Goal: Task Accomplishment & Management: Complete application form

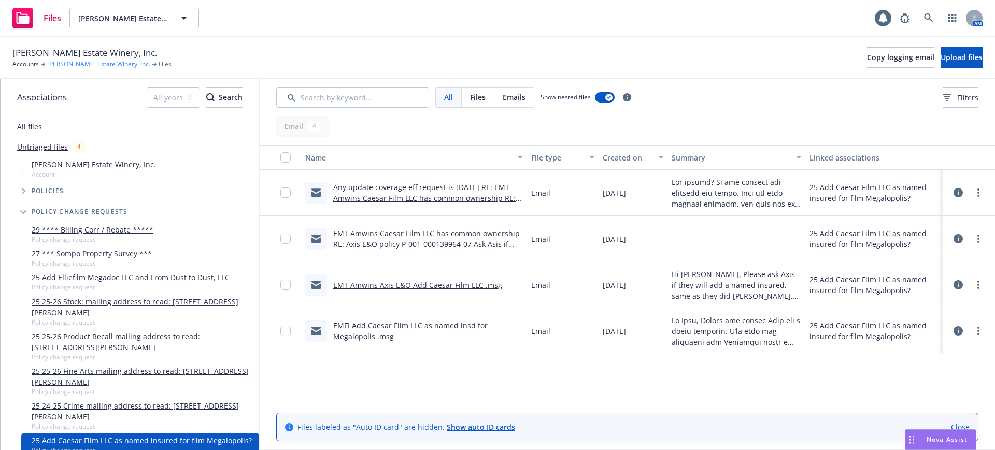
click at [68, 63] on link "[PERSON_NAME] Estate Winery, Inc." at bounding box center [98, 64] width 103 height 9
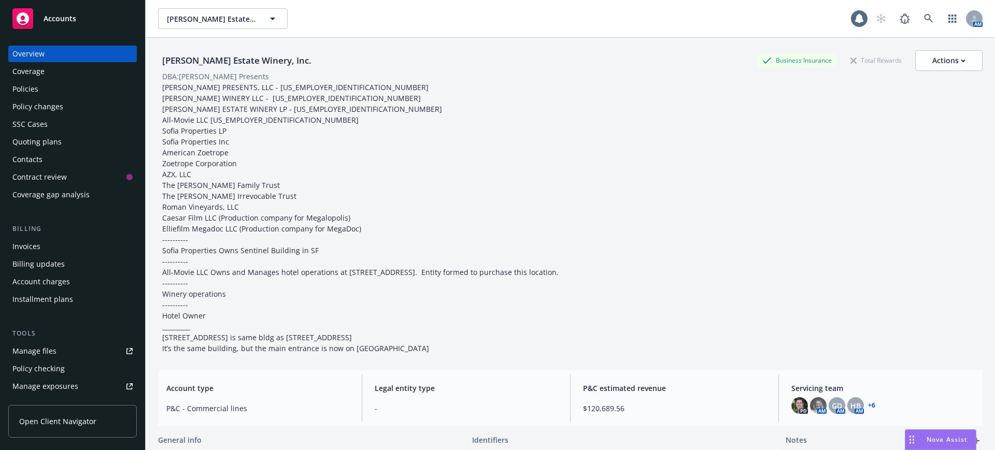
click at [23, 87] on div "Policies" at bounding box center [25, 89] width 26 height 17
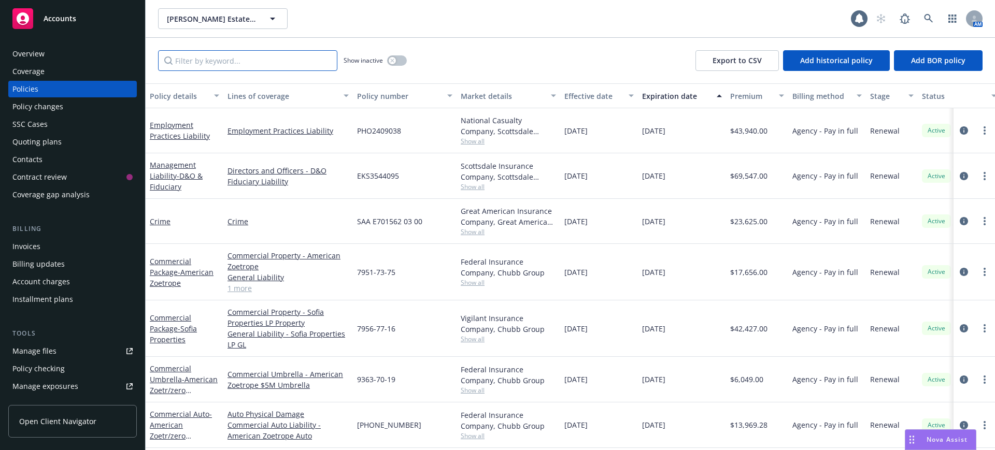
click at [175, 55] on input "Filter by keyword..." at bounding box center [247, 60] width 179 height 21
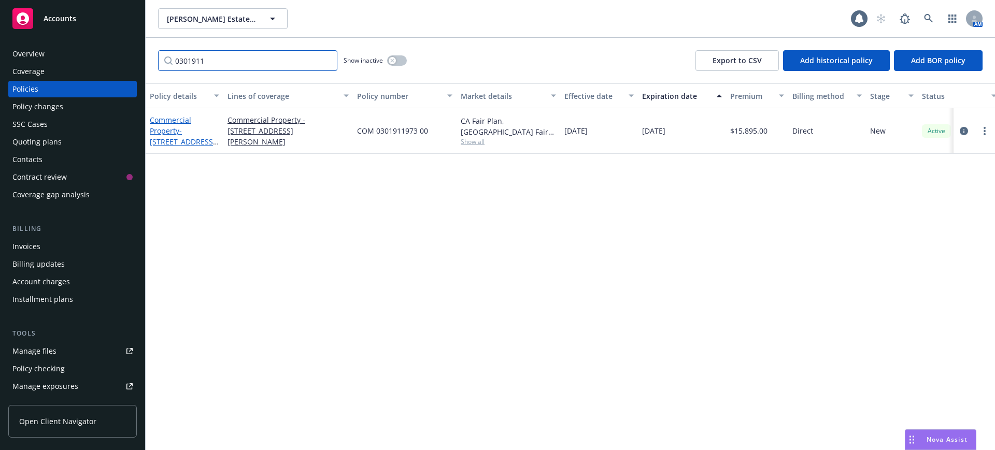
type input "0301911"
click at [165, 123] on link "Commercial Property - [STREET_ADDRESS][PERSON_NAME] rebate 10% comm" at bounding box center [183, 141] width 66 height 53
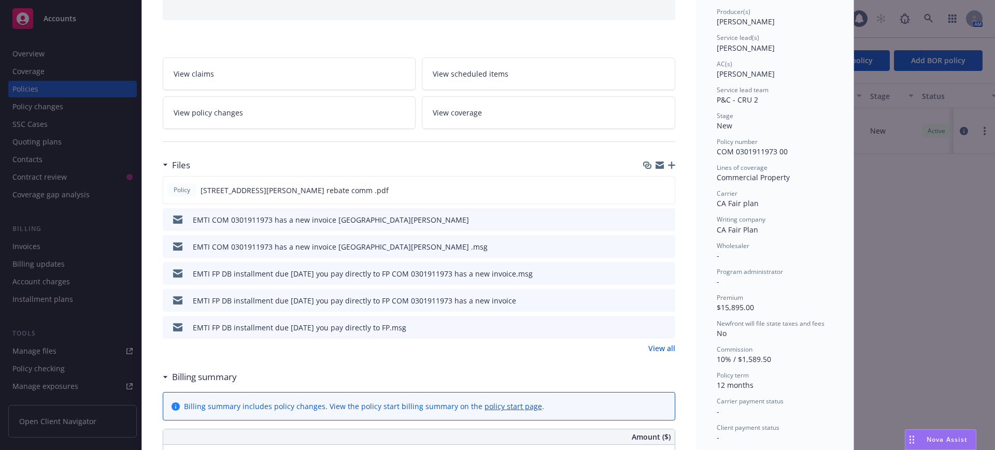
scroll to position [194, 0]
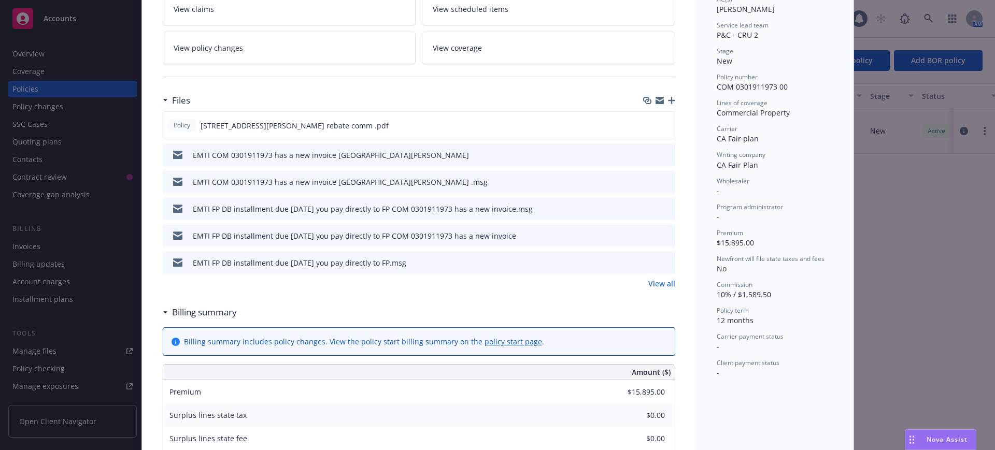
click at [654, 282] on link "View all" at bounding box center [661, 283] width 27 height 11
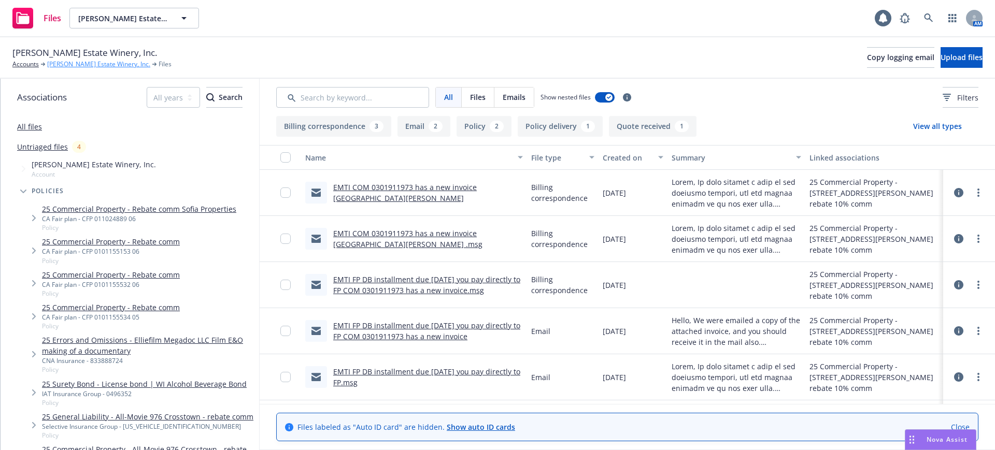
click at [73, 63] on link "[PERSON_NAME] Estate Winery, Inc." at bounding box center [98, 64] width 103 height 9
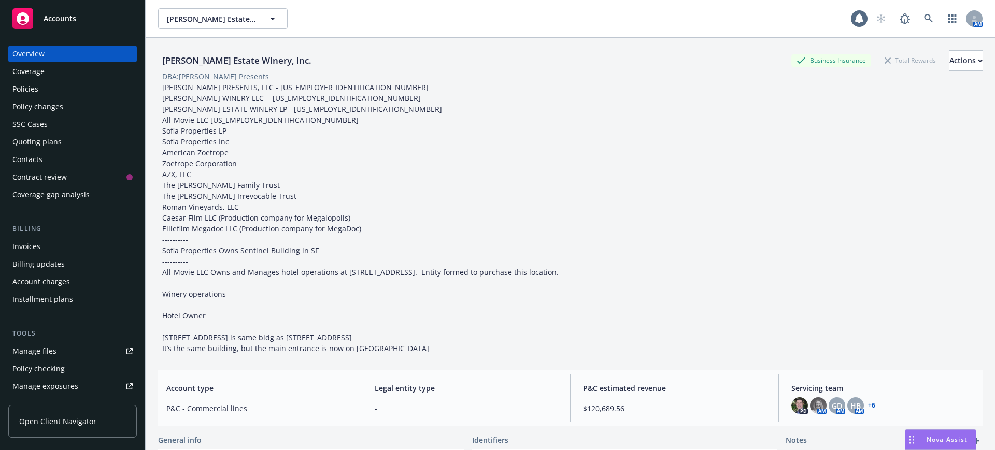
click at [18, 106] on div "Policy changes" at bounding box center [37, 106] width 51 height 17
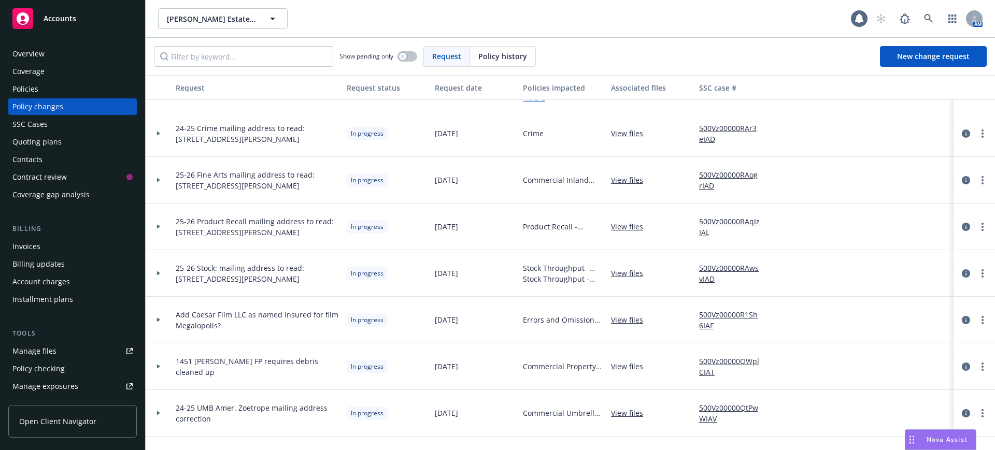
scroll to position [194, 0]
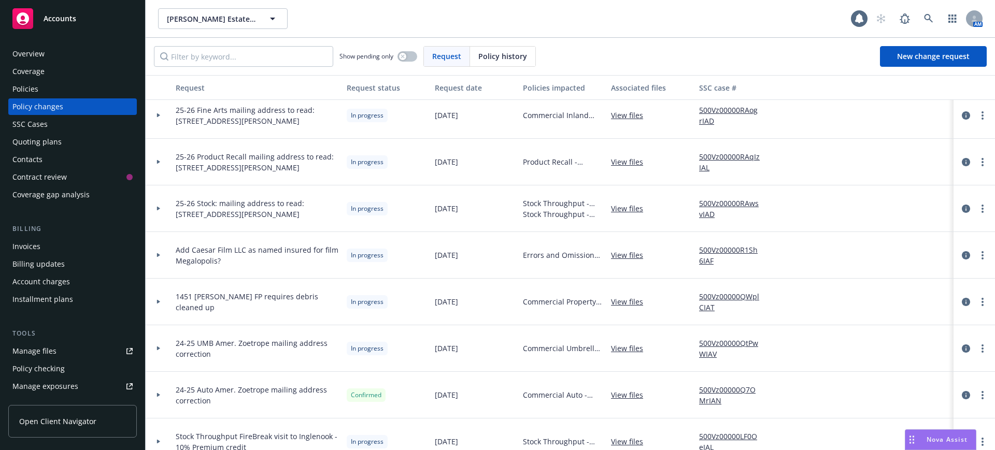
click at [629, 300] on link "View files" at bounding box center [631, 301] width 40 height 11
click at [981, 302] on circle "more" at bounding box center [982, 302] width 2 height 2
click at [874, 382] on link "Resume workflow" at bounding box center [889, 385] width 178 height 21
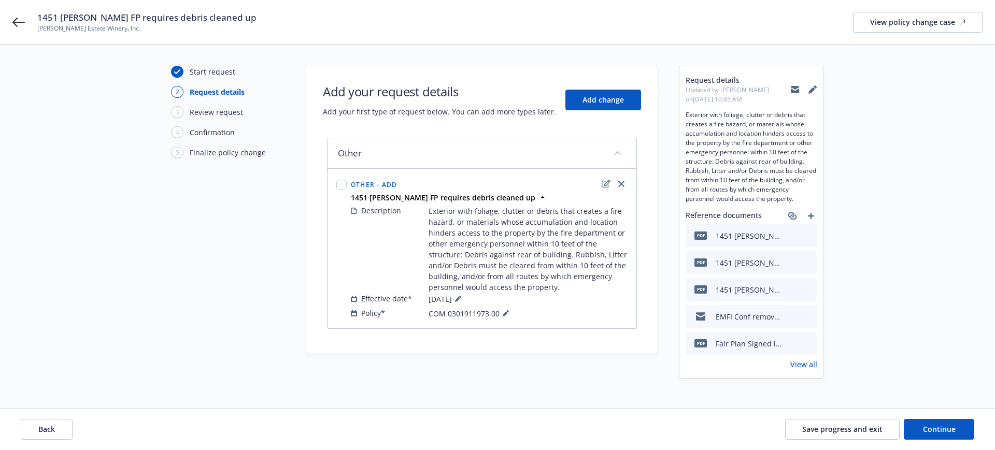
click at [792, 88] on icon at bounding box center [795, 89] width 8 height 8
click at [867, 427] on span "Save progress and exit" at bounding box center [842, 429] width 80 height 10
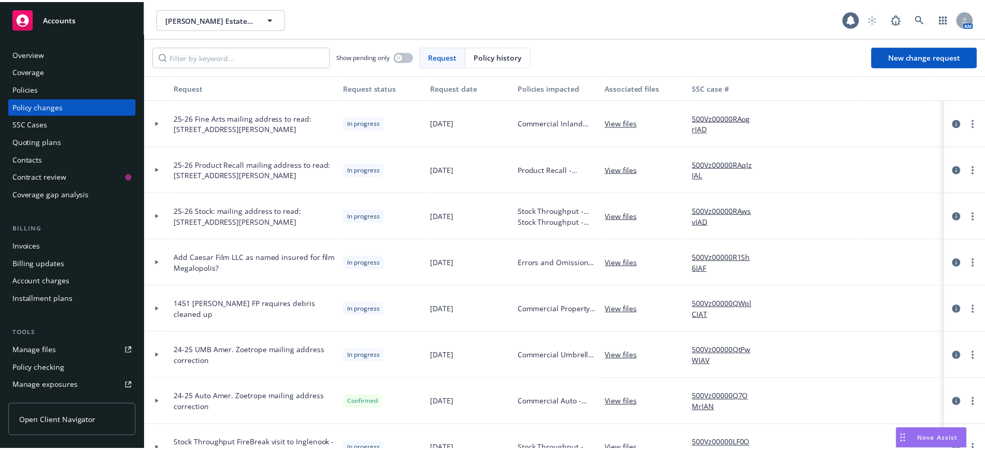
scroll to position [194, 0]
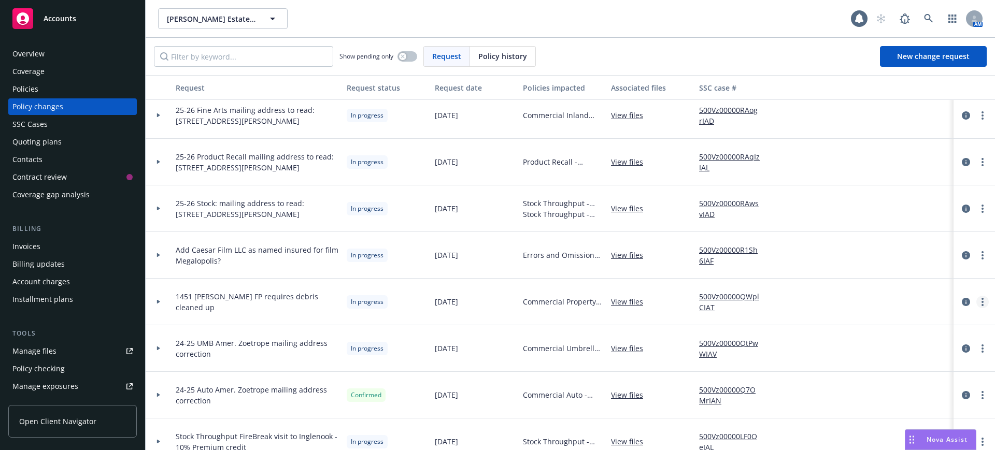
click at [981, 300] on icon "more" at bounding box center [982, 302] width 2 height 8
click at [868, 382] on link "Resume workflow" at bounding box center [889, 385] width 178 height 21
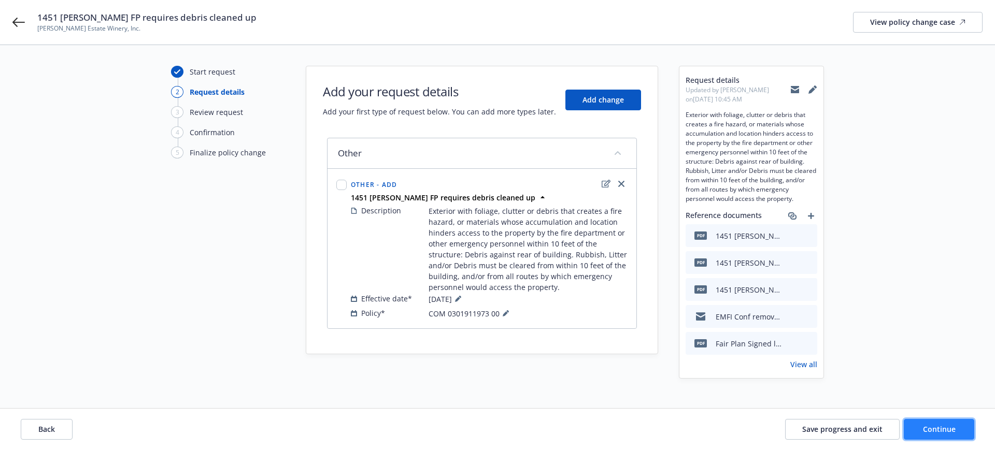
click at [935, 428] on span "Continue" at bounding box center [939, 429] width 33 height 10
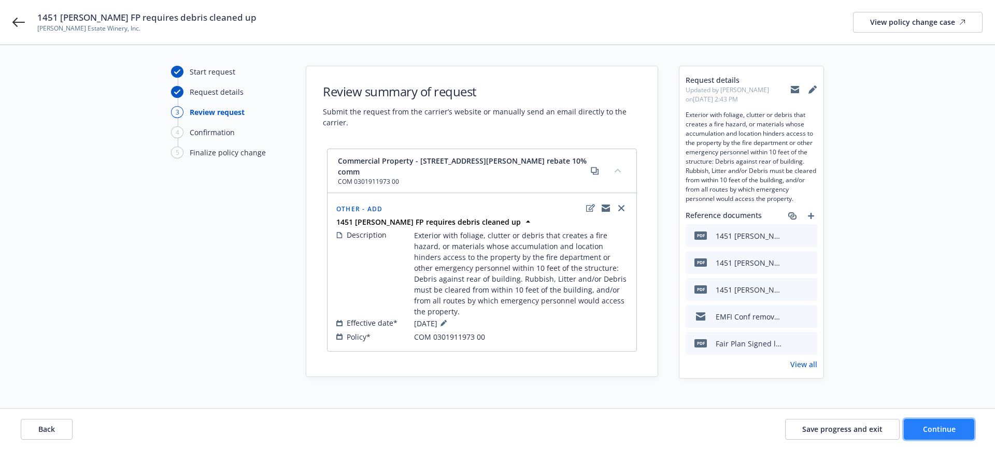
click at [936, 428] on span "Continue" at bounding box center [939, 429] width 33 height 10
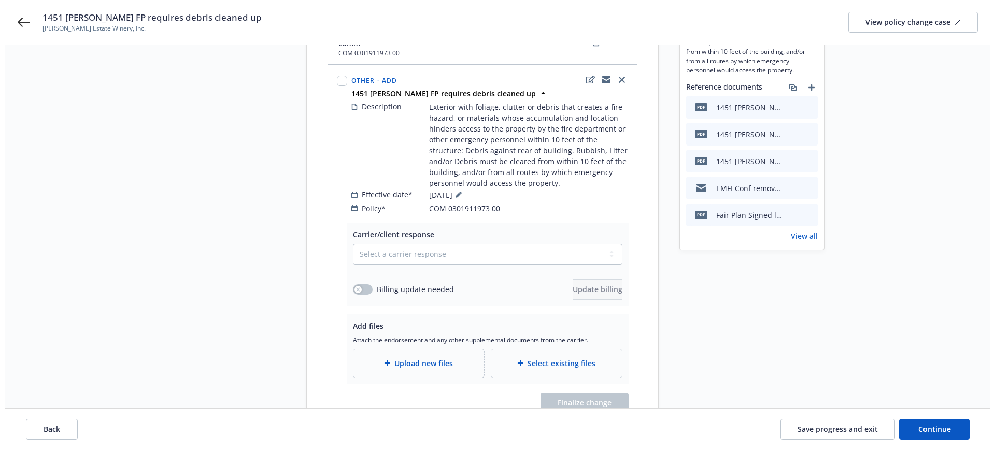
scroll to position [130, 0]
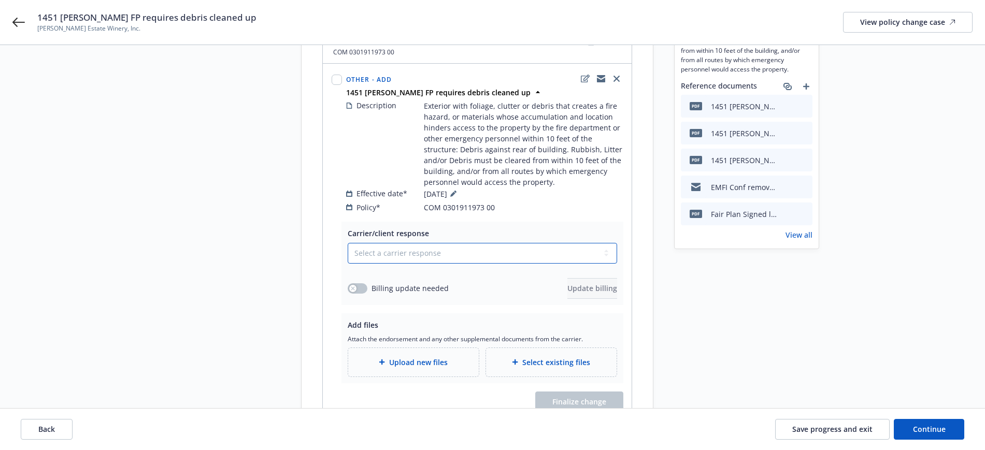
click at [366, 243] on select "Select a carrier response Accepted Accepted with revision No endorsement needed…" at bounding box center [482, 253] width 269 height 21
select select "ACCEPTED"
click at [348, 243] on select "Select a carrier response Accepted Accepted with revision No endorsement needed…" at bounding box center [482, 253] width 269 height 21
click at [391, 357] on span "Upload new files" at bounding box center [418, 362] width 59 height 11
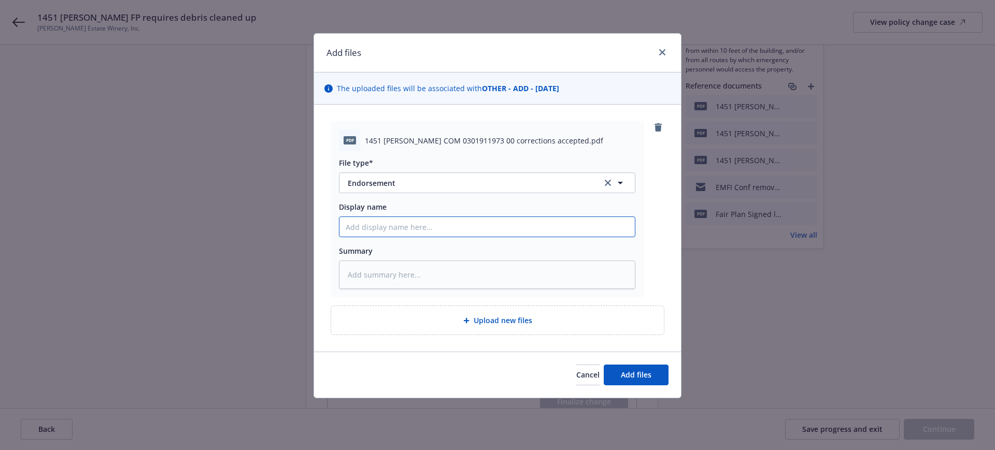
click at [342, 226] on input "Display name" at bounding box center [486, 227] width 295 height 20
type textarea "x"
type input "1"
type textarea "x"
type input "14"
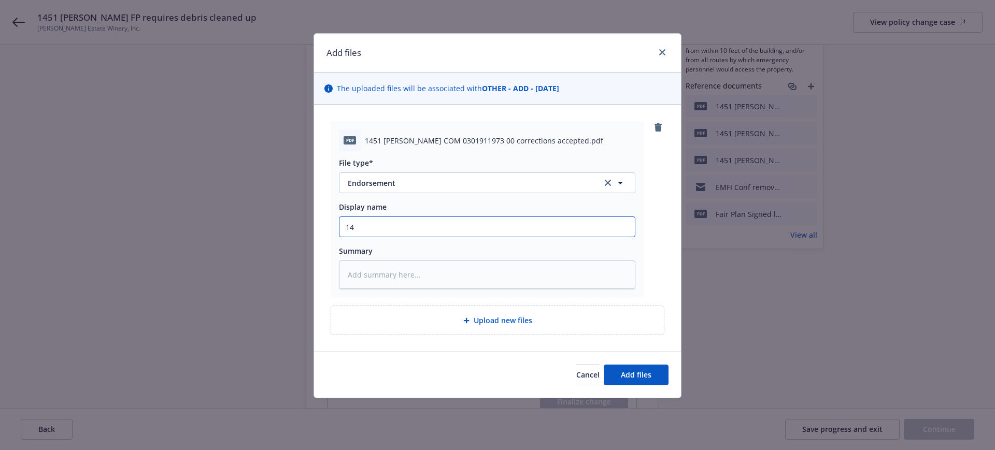
type textarea "x"
type input "145"
type textarea "x"
type input "1451"
type textarea "x"
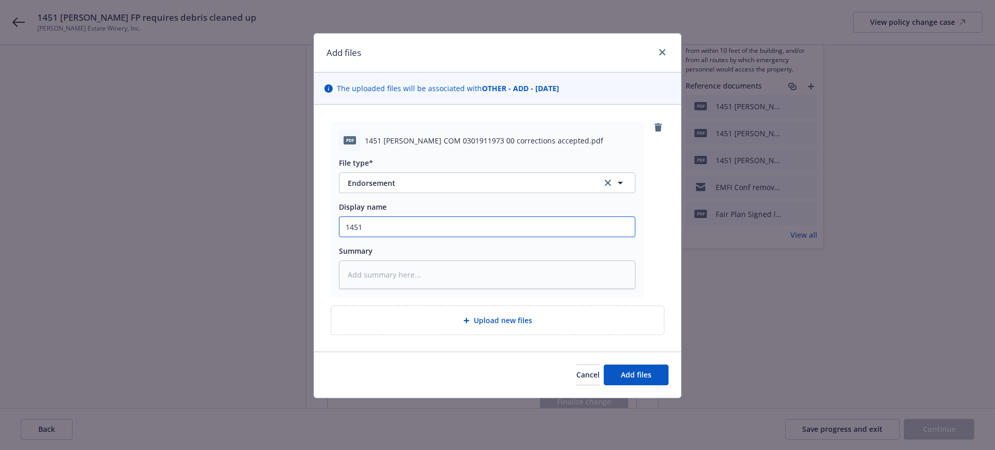
type input "E1451"
type textarea "x"
type input "En1451"
type textarea "x"
type input "End1451"
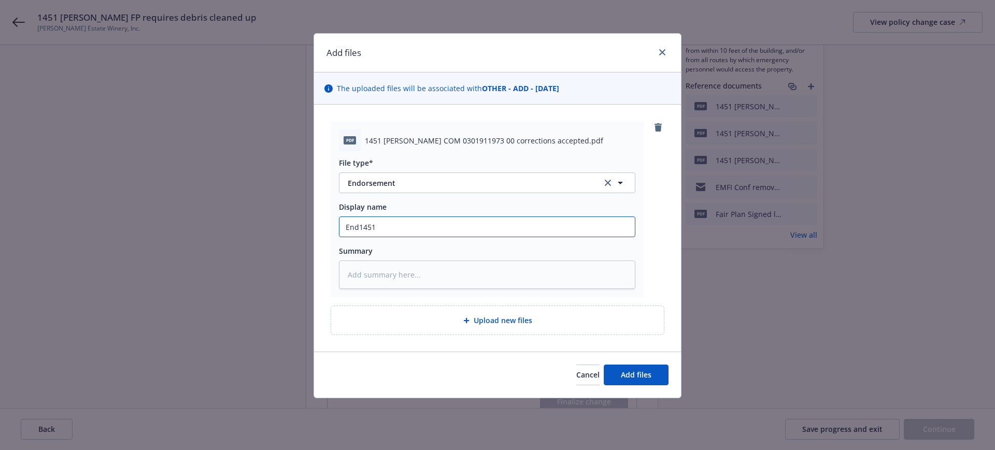
type textarea "x"
type input "Endt1451"
type textarea "x"
type input "Endt 1451"
type textarea "x"
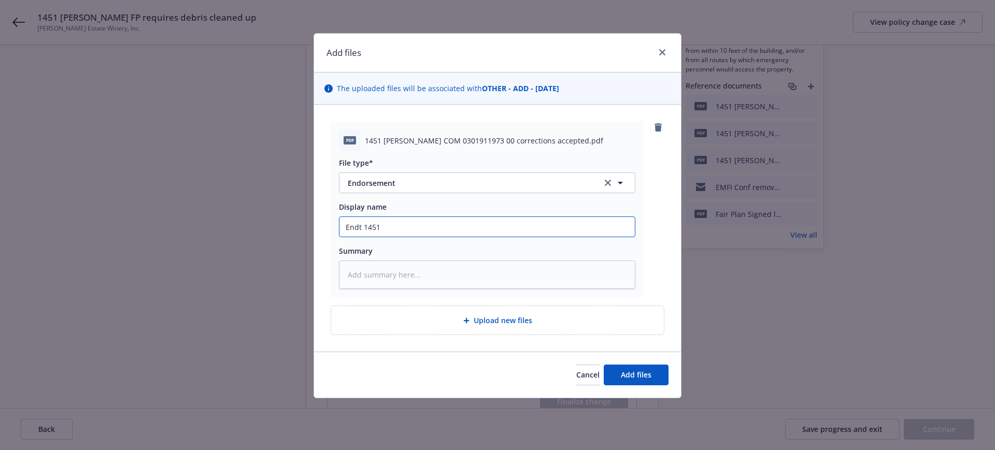
type input "Endt C1451"
type textarea "x"
type input "Endt CO1451"
type textarea "x"
type input "Endt COM1451"
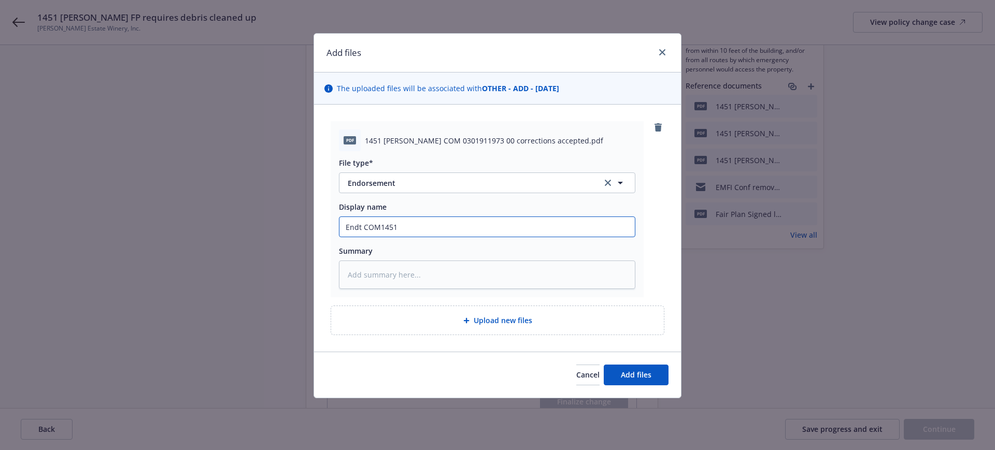
type textarea "x"
type input "Endt COM 1451"
type textarea "x"
type input "Endt COM 01451"
type textarea "x"
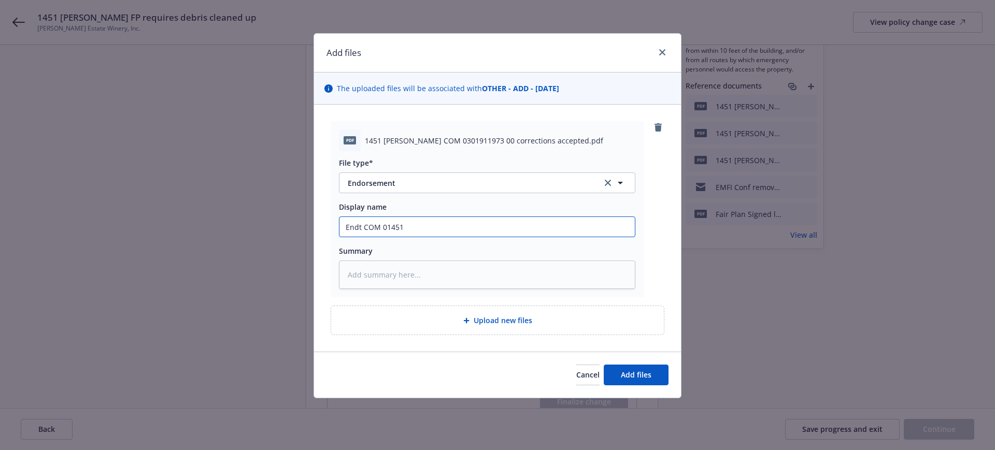
type input "Endt COM 031451"
type textarea "x"
type input "Endt COM 0301451"
type textarea "x"
type input "Endt COM 03011451"
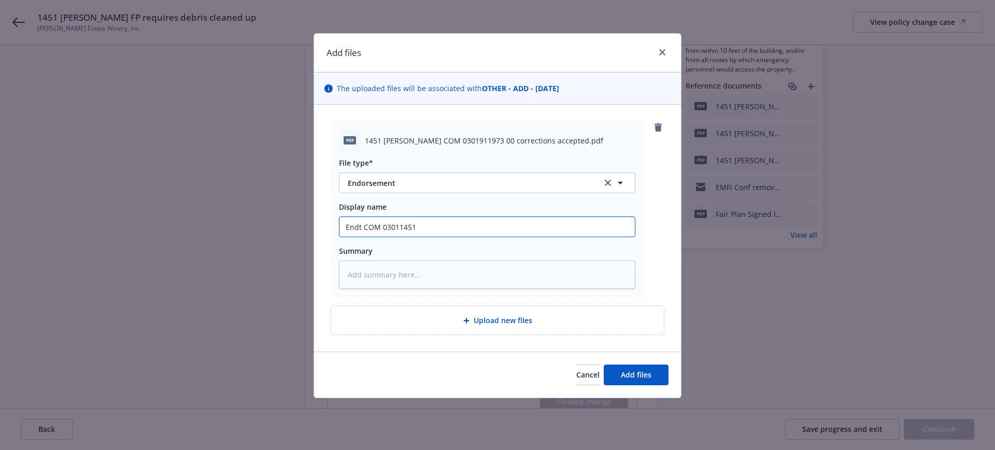
type textarea "x"
type input "Endt COM 030191451"
type textarea "x"
type input "Endt COM 0301911451"
type textarea "x"
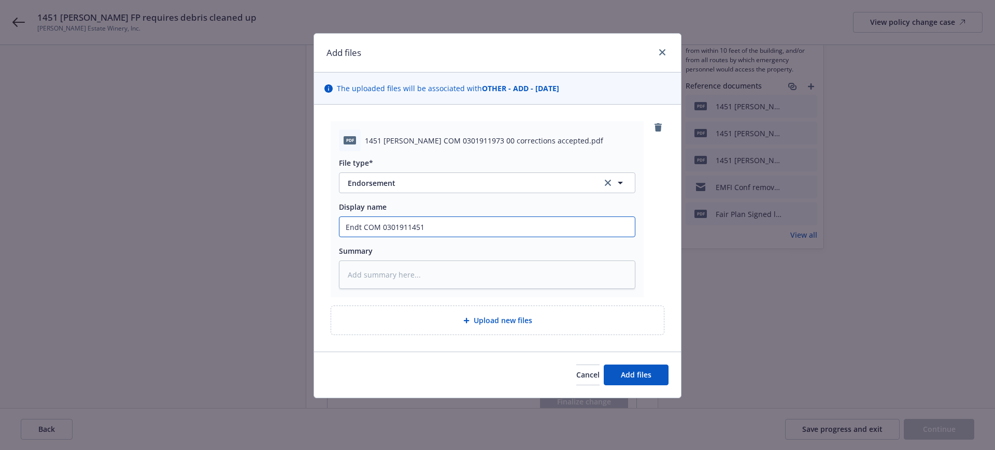
type input "Endt COM 03019191451"
type textarea "x"
type input "Endt COM 030191971451"
type textarea "x"
type input "Endt COM 0301919731451"
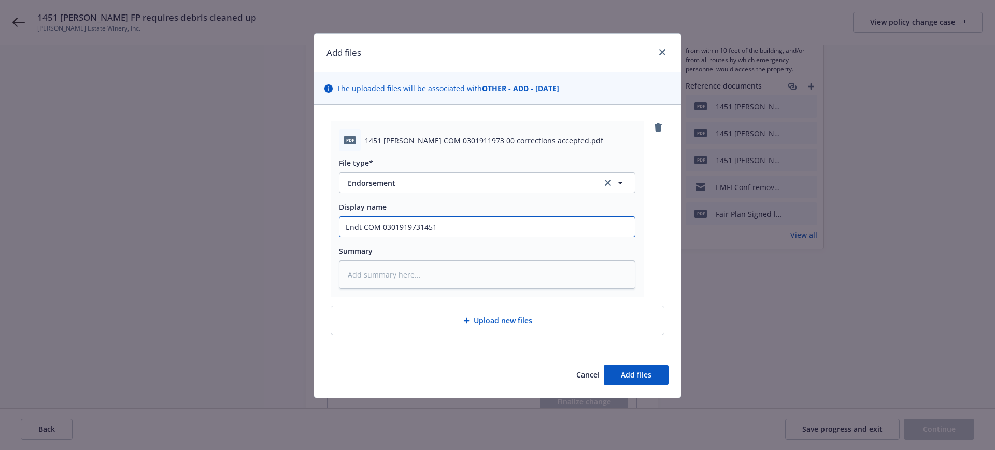
type textarea "x"
type input "Endt COM 030191973 1451"
type textarea "x"
type input "Endt COM 030191973 01451"
type textarea "x"
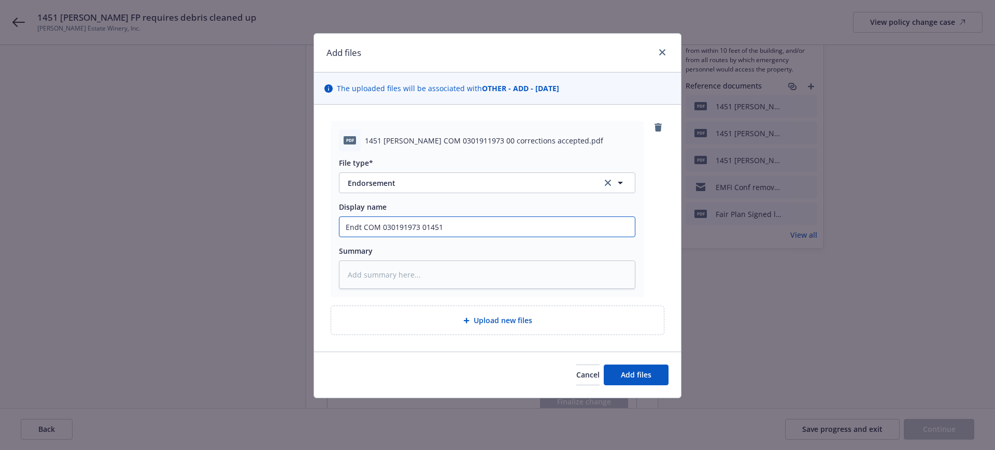
type input "Endt COM 030191973 001451"
type textarea "x"
type input "Endt COM 030191973 00 1451"
type textarea "x"
type input "Endt COM 030191973 00 1451"
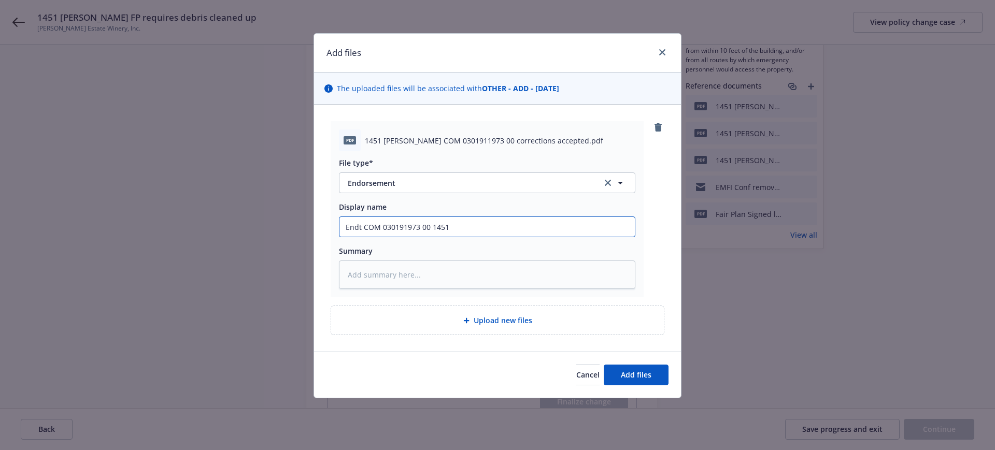
type textarea "x"
type input "Endt COM 030191973 00 1451 N"
type textarea "x"
type input "Endt COM 030191973 00 1451 Ni"
type textarea "x"
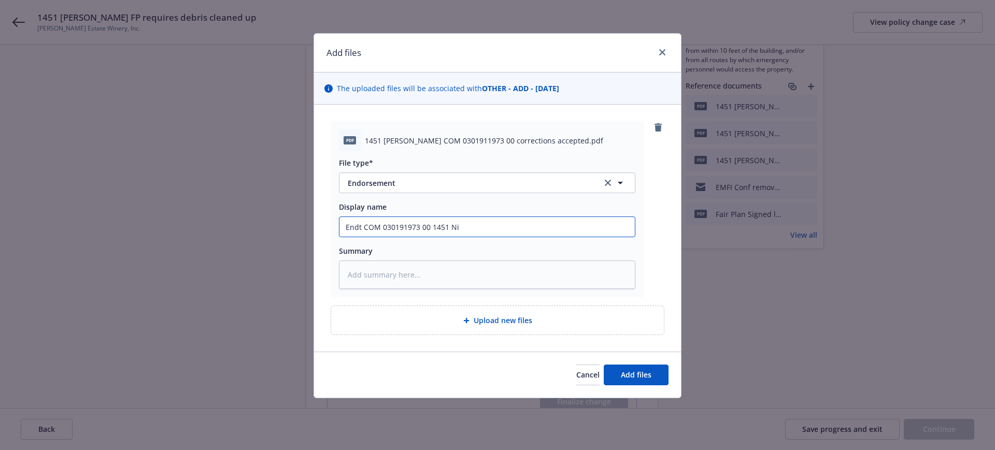
type input "Endt COM 030191973 00 1451 Nie"
type textarea "x"
type input "Endt COM 030191973 00 1451 Nieb"
type textarea "x"
type input "Endt COM 030191973 00 1451 Nieba"
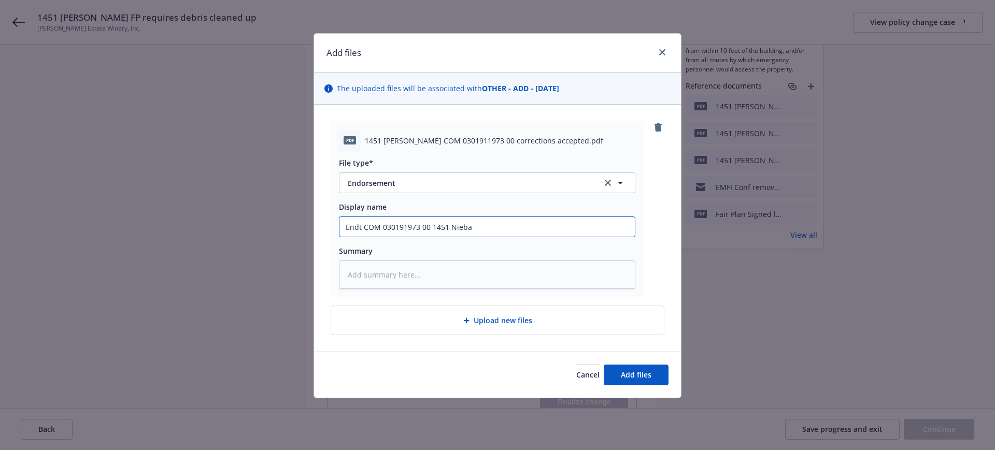
type textarea "x"
type input "Endt COM 030191973 00 1451 Niebau"
type textarea "x"
type input "Endt COM 030191973 00 1451 Niebaum"
type textarea "x"
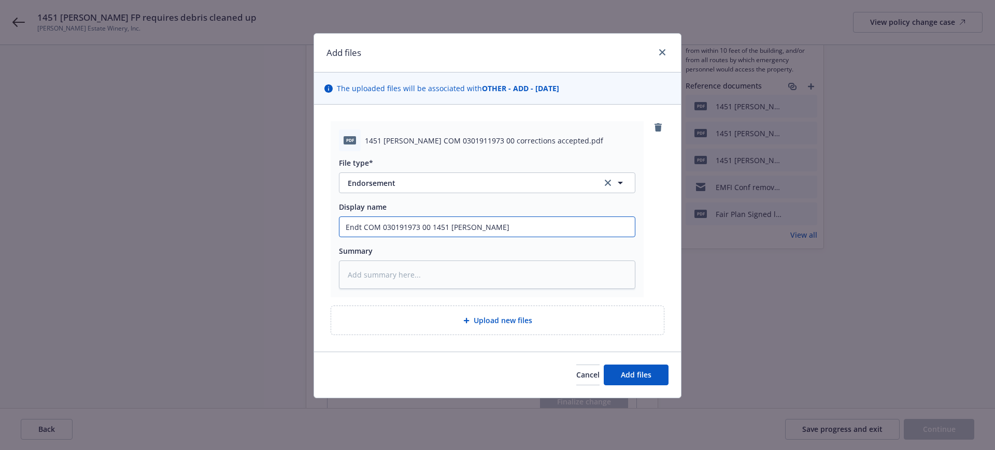
type input "Endt COM 030191973 00 1451 Niebaum"
type textarea "x"
type input "Endt COM 030191973 00 1451 Niebaum c"
type textarea "x"
type input "Endt COM 030191973 00 1451 Niebaum co"
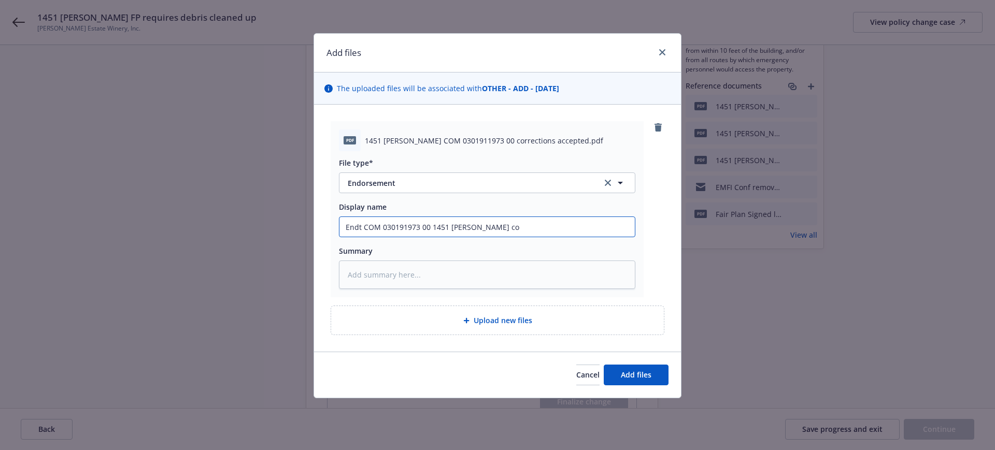
type textarea "x"
type input "Endt COM 030191973 00 1451 Niebaum cor"
type textarea "x"
type input "Endt COM 030191973 00 1451 Niebaum corr"
type textarea "x"
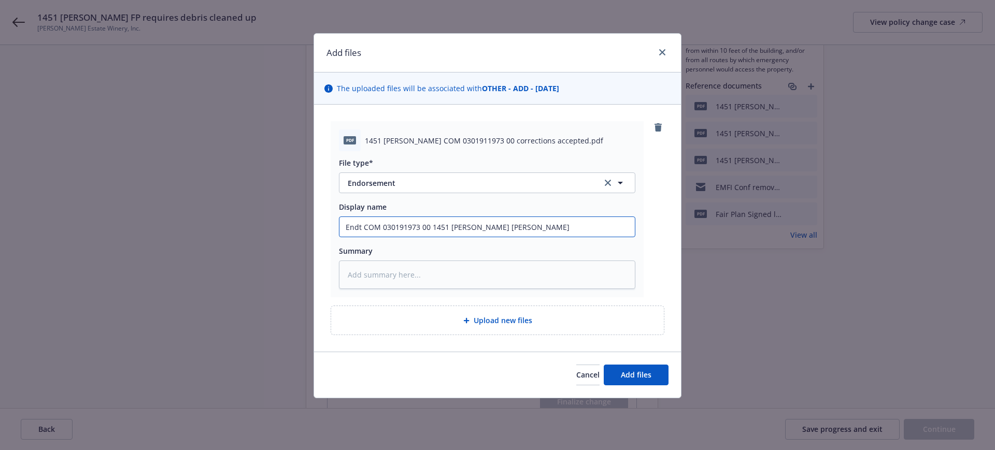
type input "Endt COM 030191973 00 1451 Niebaum corre"
type textarea "x"
type input "Endt COM 030191973 00 1451 Niebaum correc"
type textarea "x"
type input "Endt COM 030191973 00 1451 Niebaum correct"
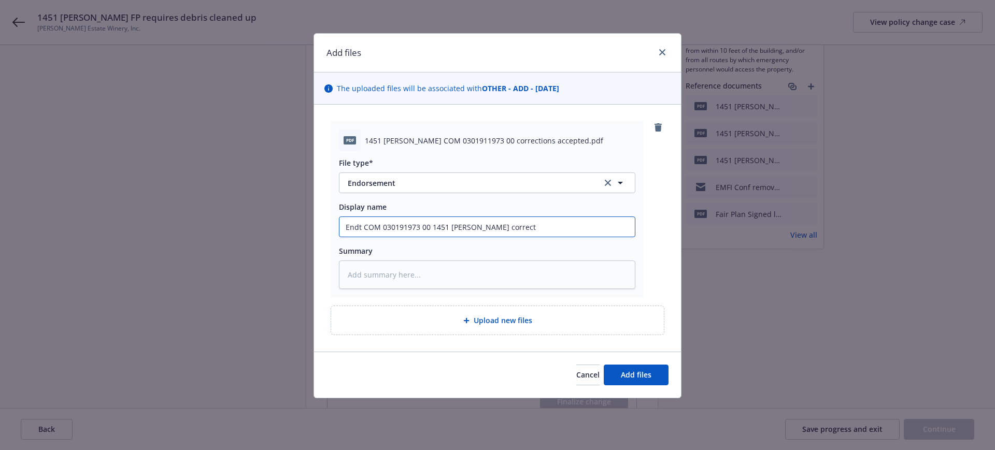
type textarea "x"
type input "Endt COM 030191973 00 1451 Niebaum correcti"
type textarea "x"
type input "Endt COM 030191973 00 1451 Niebaum correctio"
type textarea "x"
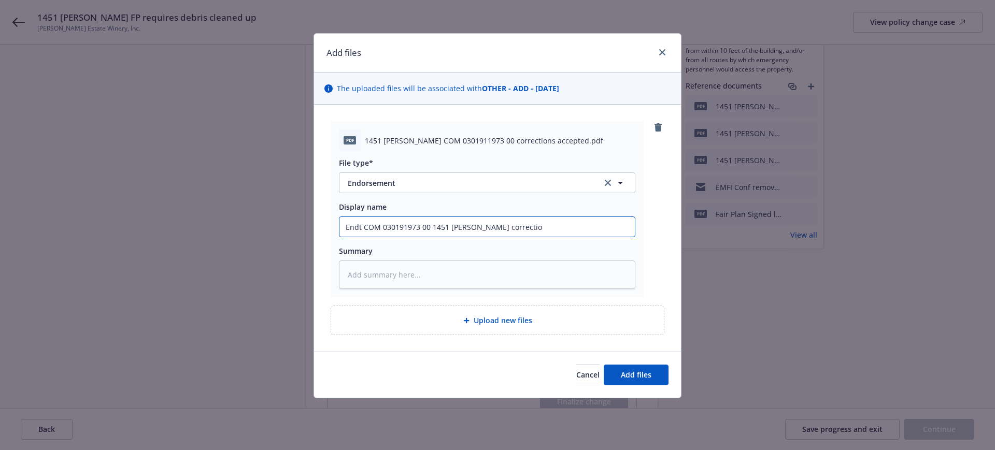
type input "Endt COM 030191973 00 1451 Niebaum correction"
type textarea "x"
type input "Endt COM 030191973 00 1451 Niebaum corrections"
type textarea "x"
type input "Endt COM 030191973 00 1451 Niebaum corrections"
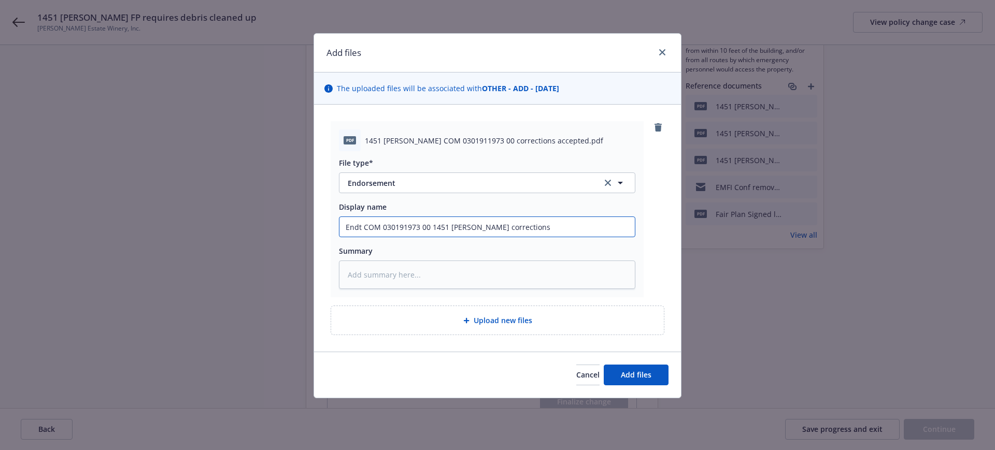
type textarea "x"
type input "Endt COM 030191973 00 1451 Niebaum corrections a"
type textarea "x"
type input "Endt COM 030191973 00 1451 Niebaum corrections ac"
type textarea "x"
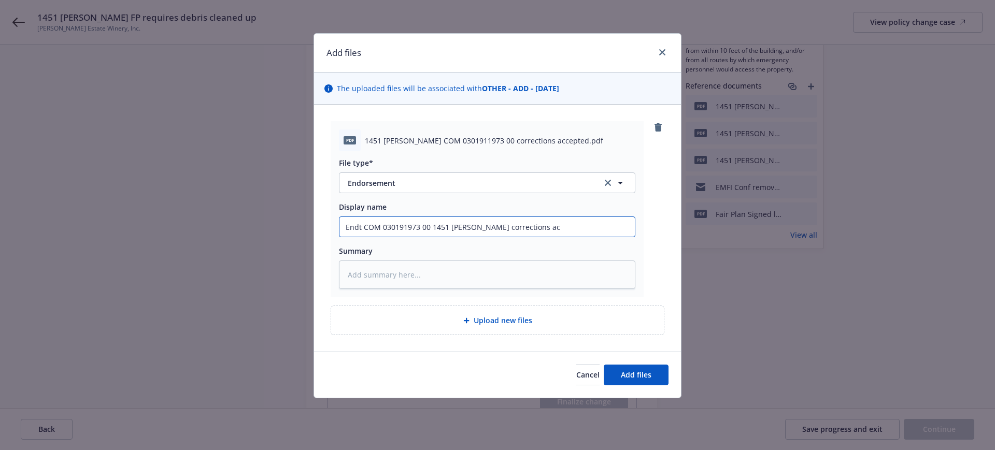
type input "Endt COM 030191973 00 1451 Niebaum corrections acc"
type textarea "x"
type input "Endt COM 030191973 00 1451 Niebaum corrections acce"
type textarea "x"
type input "Endt COM 030191973 00 1451 Niebaum corrections accep"
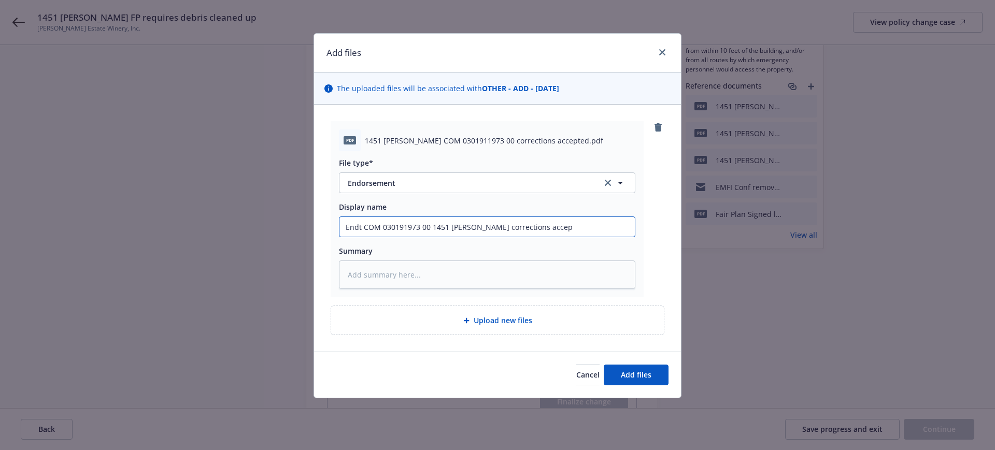
type textarea "x"
type input "Endt COM 030191973 00 1451 Niebaum corrections accept"
type textarea "x"
type input "Endt COM 030191973 00 1451 Niebaum corrections accepte"
type textarea "x"
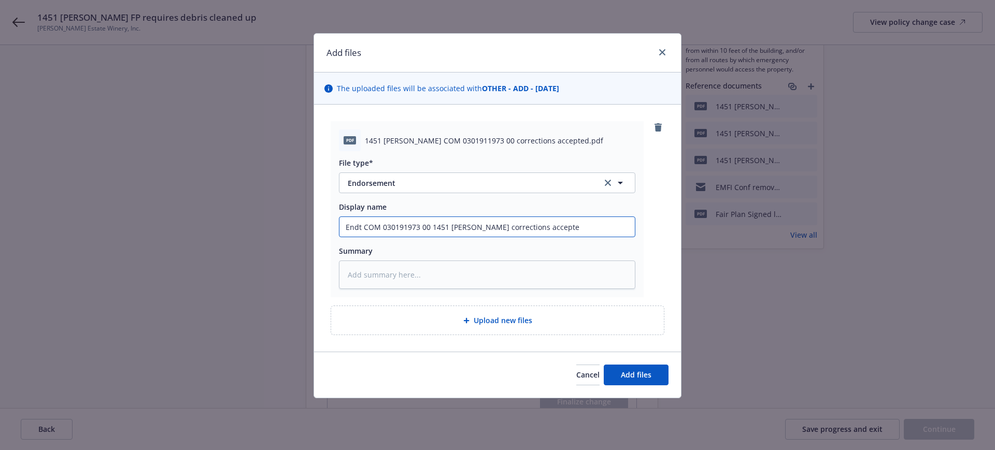
type input "Endt COM 030191973 00 1451 Niebaum corrections accepted"
type textarea "x"
type input "Endt COM 030191973 00 1451 Niebaum corrections accepted"
type textarea "x"
type input "Endt COM 030191973 00 1451 Niebaum corrections accepted n"
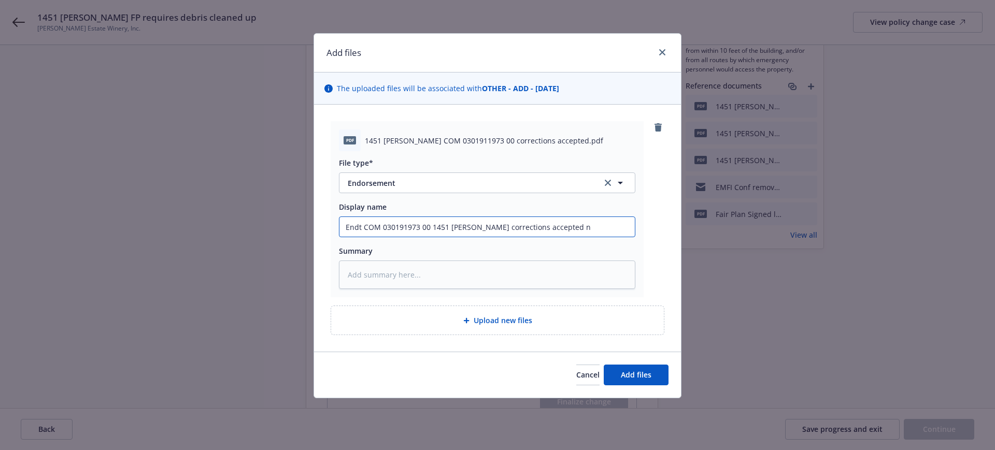
type textarea "x"
type input "Endt COM 030191973 00 1451 Niebaum corrections accepted no"
type textarea "x"
type input "Endt COM 030191973 00 1451 Niebaum corrections accepted not"
type textarea "x"
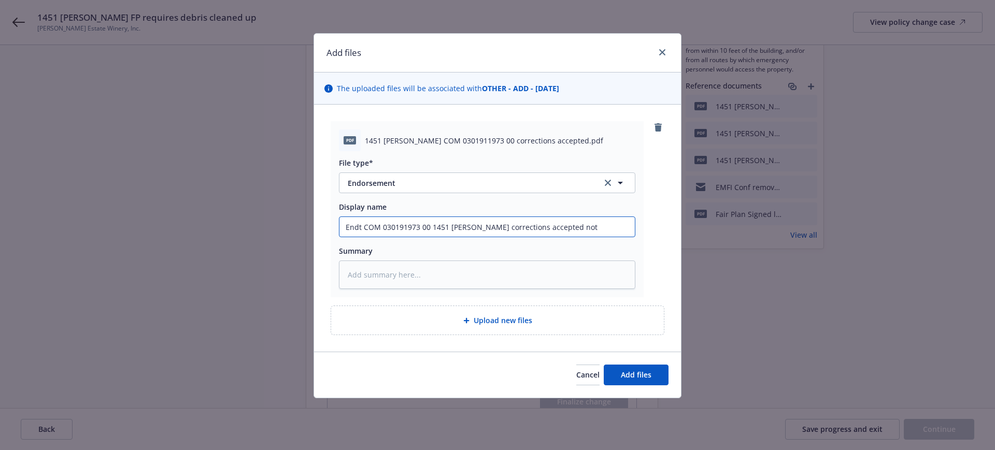
type input "Endt COM 030191973 00 1451 Niebaum corrections accepted no"
type textarea "x"
type input "Endt COM 030191973 00 1451 Niebaum corrections accepted no"
type textarea "x"
type input "Endt COM 030191973 00 1451 Niebaum corrections accepted no f"
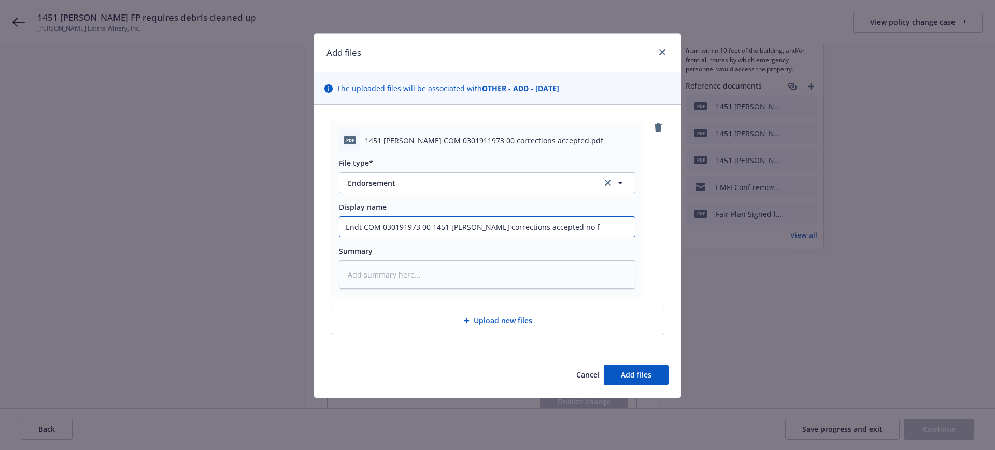
type textarea "x"
type input "Endt COM 030191973 00 1451 Niebaum corrections accepted no fu"
type textarea "x"
type input "Endt COM 030191973 00 1451 Niebaum corrections accepted no fur"
type textarea "x"
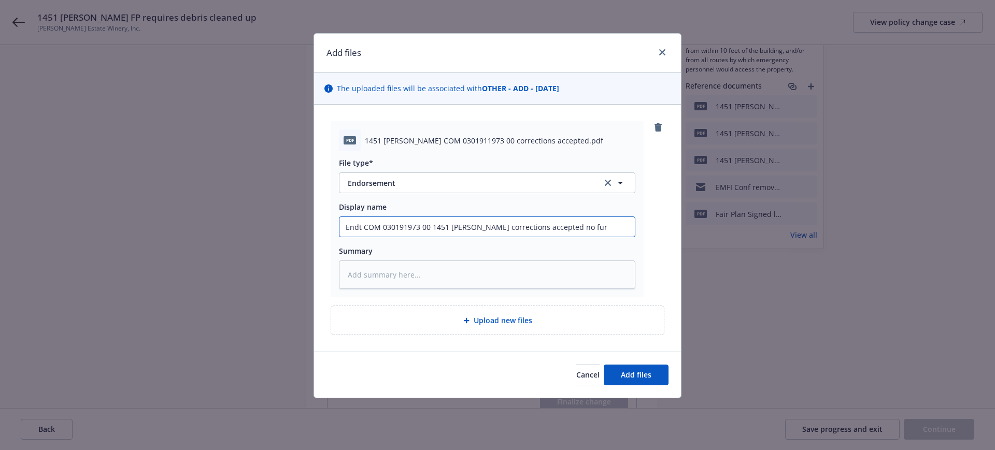
type input "Endt COM 030191973 00 1451 Niebaum corrections accepted no furt"
type textarea "x"
type input "Endt COM 030191973 00 1451 Niebaum corrections accepted no furth"
type textarea "x"
type input "Endt COM 030191973 00 1451 Niebaum corrections accepted no further"
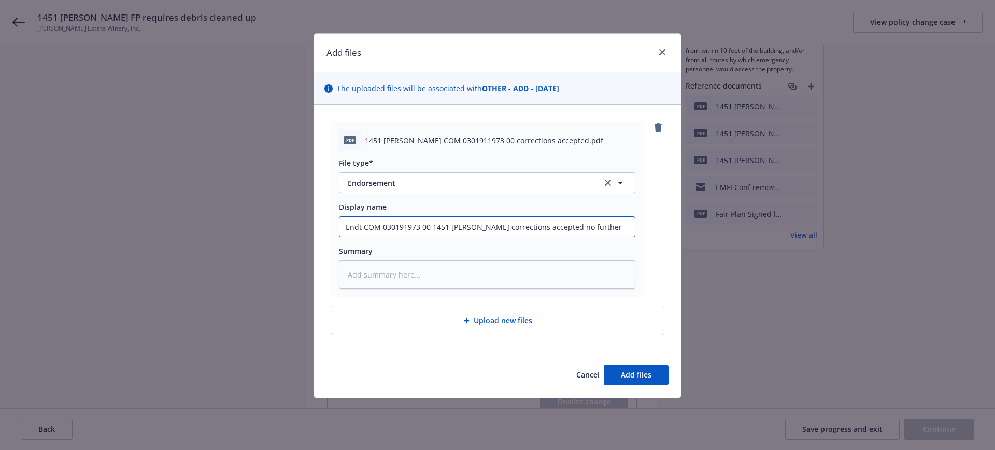
type textarea "x"
type input "Endt COM 030191973 00 1451 Niebaum corrections accepted no further"
type textarea "x"
type input "Endt COM 030191973 00 1451 Niebaum corrections accepted no further a"
type textarea "x"
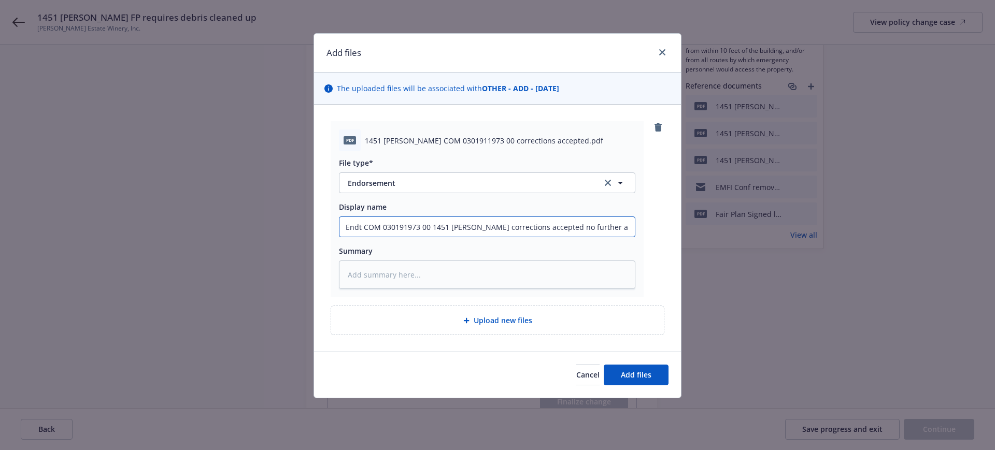
type input "Endt COM 030191973 00 1451 Niebaum corrections accepted no further ac"
type textarea "x"
type input "Endt COM 030191973 00 1451 Niebaum corrections accepted no further act"
type textarea "x"
type input "Endt COM 030191973 00 1451 Niebaum corrections accepted no further acti"
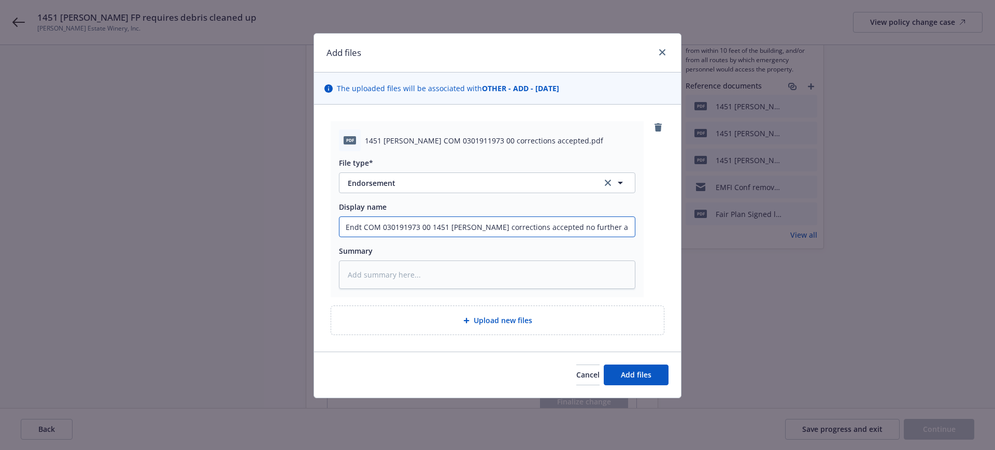
type textarea "x"
type input "Endt COM 030191973 00 1451 Niebaum corrections accepted no further actio"
type textarea "x"
type input "Endt COM 030191973 00 1451 Niebaum corrections accepted no further action"
type textarea "x"
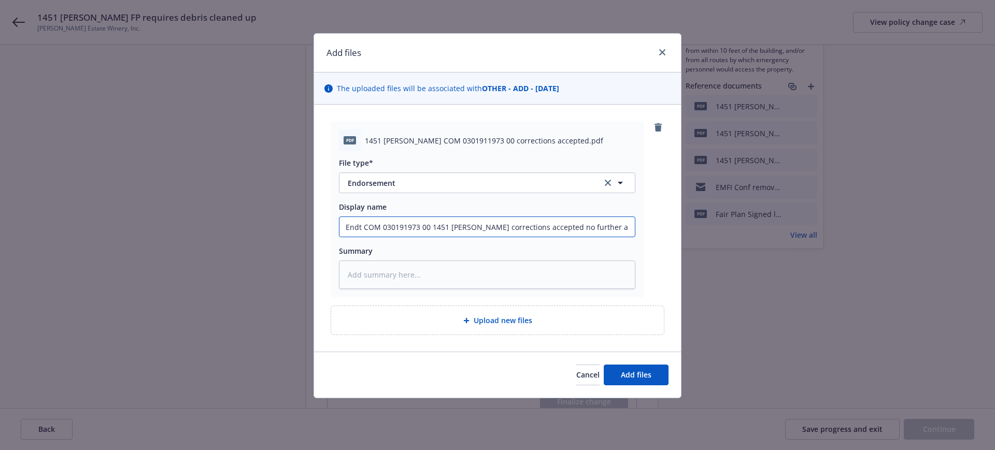
type input "Endt COM 030191973 00 1451 Niebaum corrections accepted no further action"
type textarea "x"
type input "Endt COM 030191973 00 1451 Niebaum corrections accepted no further action n"
type textarea "x"
type input "Endt COM 030191973 00 1451 Niebaum corrections accepted no further action ne"
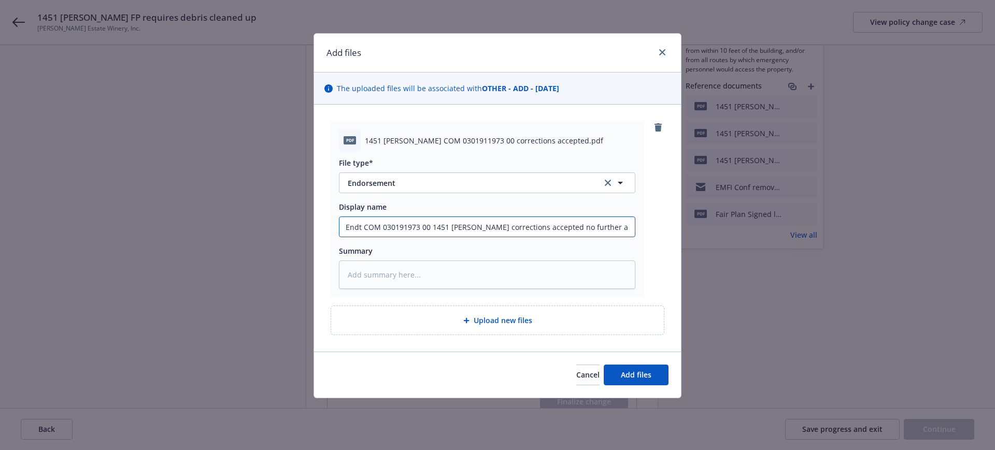
type textarea "x"
type input "Endt COM 030191973 00 1451 Niebaum corrections accepted no further action nee"
type textarea "x"
type input "Endt COM 030191973 00 1451 Niebaum corrections accepted no further action need"
type textarea "x"
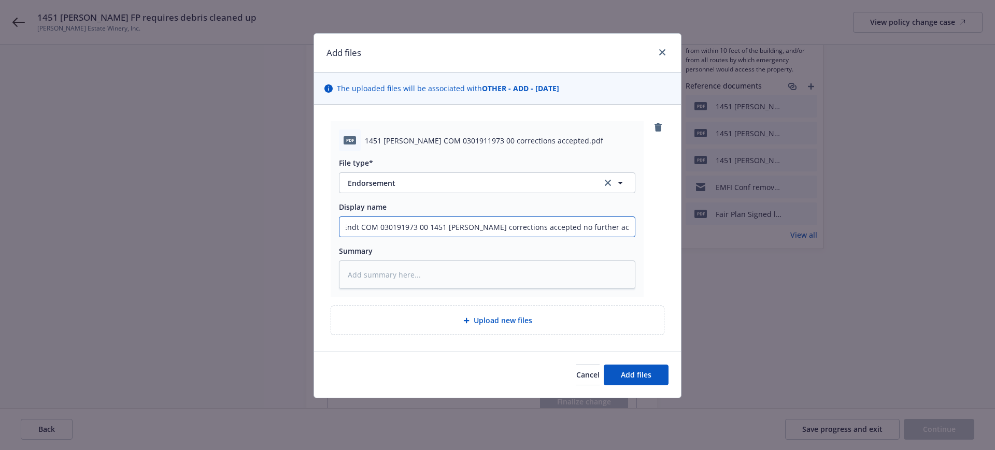
type input "Endt COM 030191973 00 1451 Niebaum corrections accepted no further action neede"
type textarea "x"
type input "Endt COM 030191973 00 1451 Niebaum corrections accepted no further action needed"
type textarea "x"
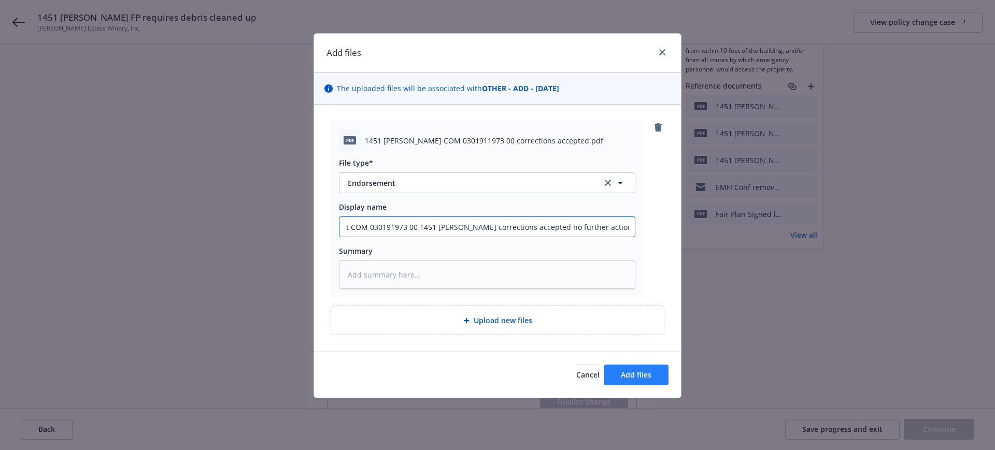
type input "Endt COM 030191973 00 1451 Niebaum corrections accepted no further action needed"
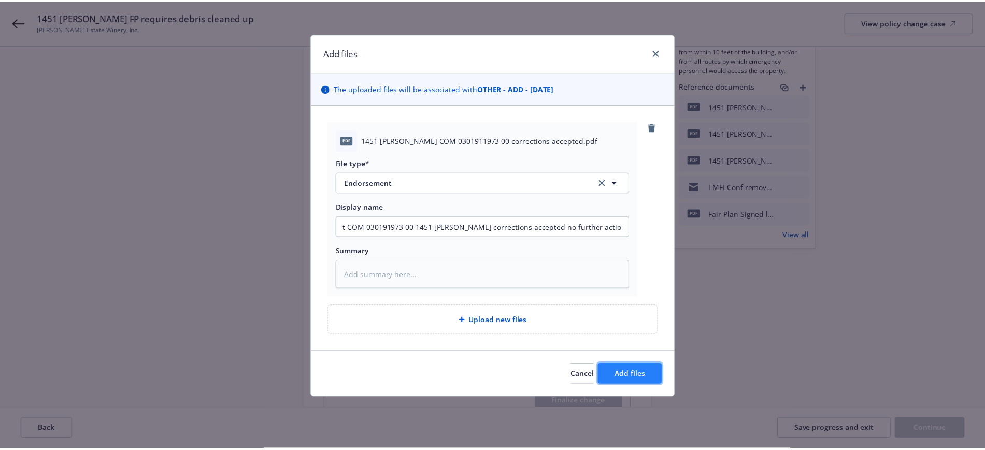
scroll to position [0, 0]
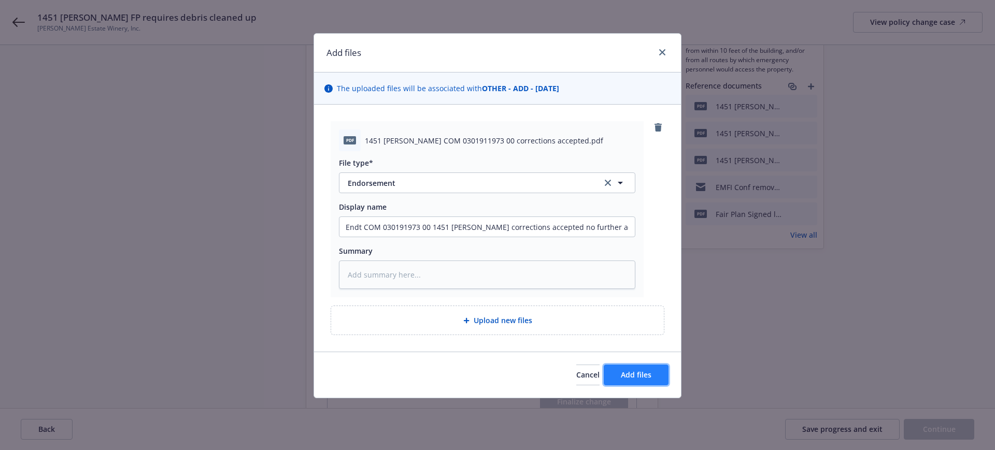
click at [652, 370] on button "Add files" at bounding box center [636, 375] width 65 height 21
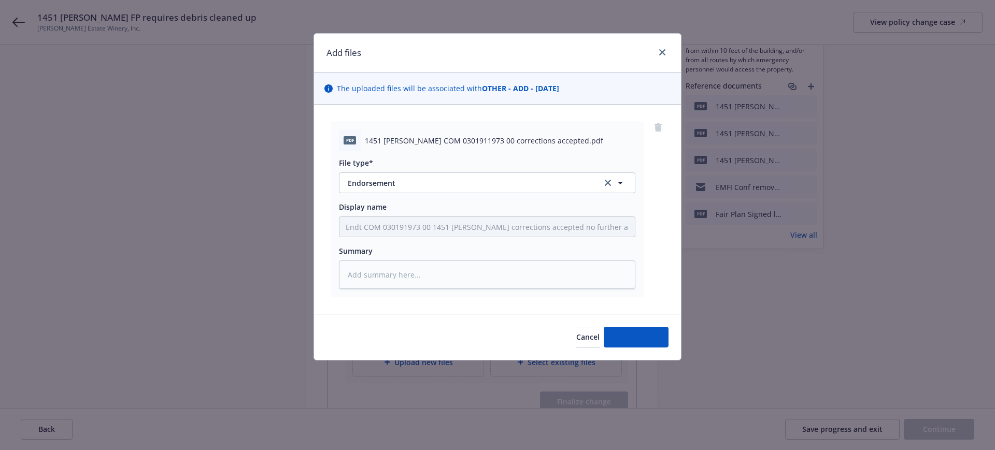
type textarea "x"
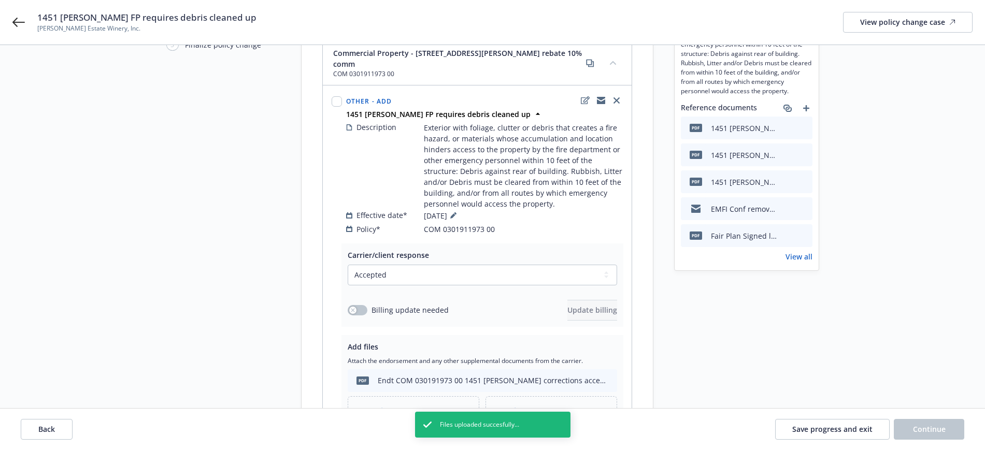
scroll to position [205, 0]
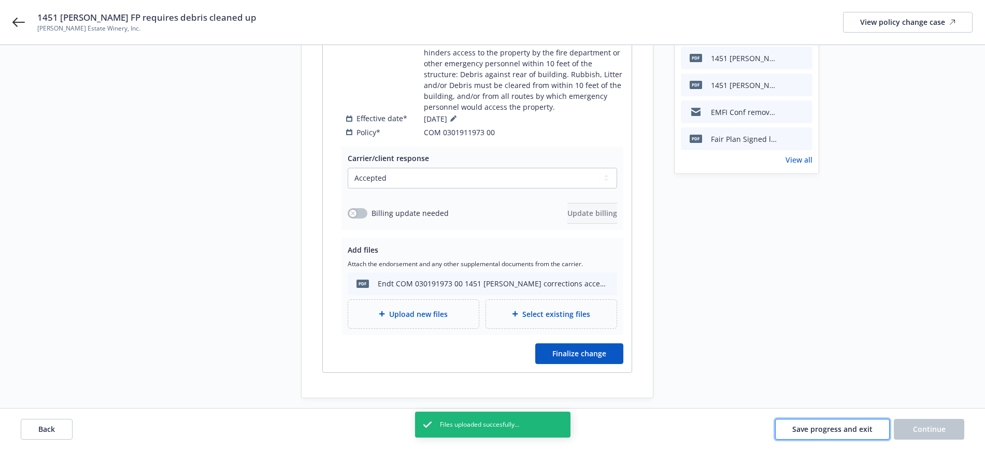
click at [853, 425] on span "Save progress and exit" at bounding box center [832, 429] width 80 height 10
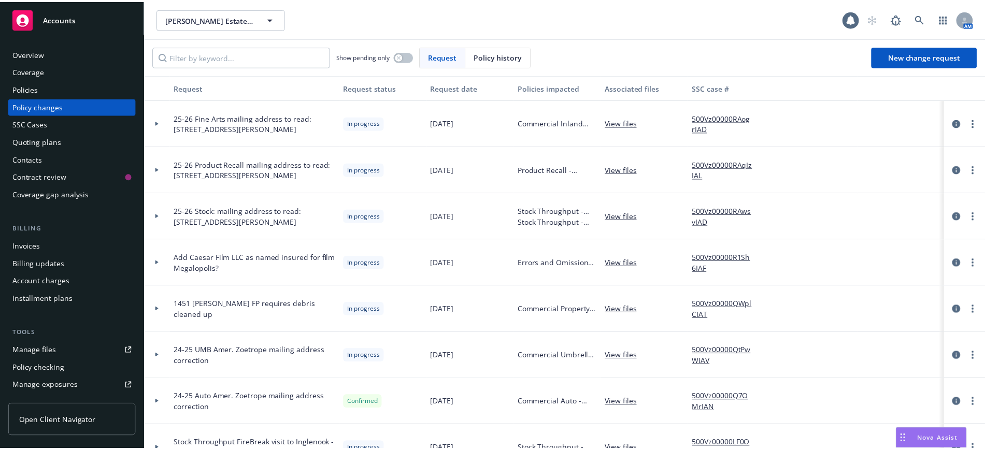
scroll to position [194, 0]
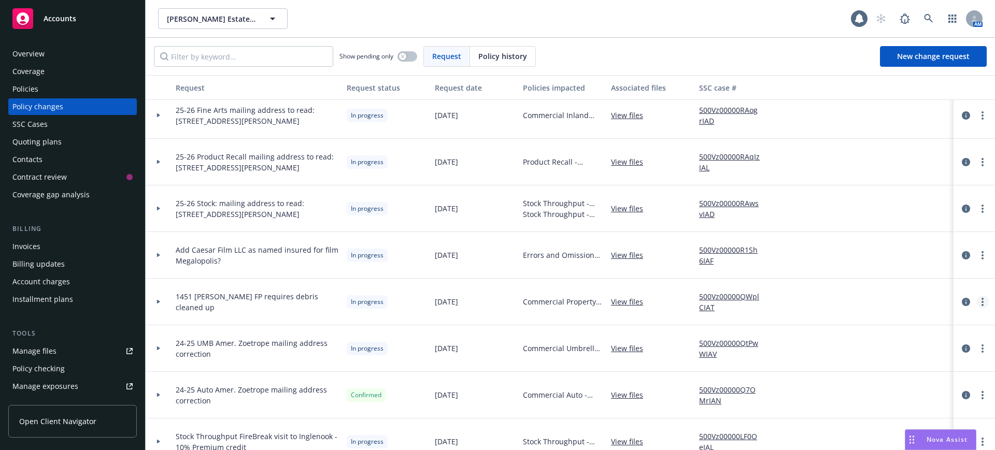
click at [981, 302] on circle "more" at bounding box center [982, 302] width 2 height 2
click at [875, 385] on link "Resume workflow" at bounding box center [889, 385] width 178 height 21
select select "ACCEPTED"
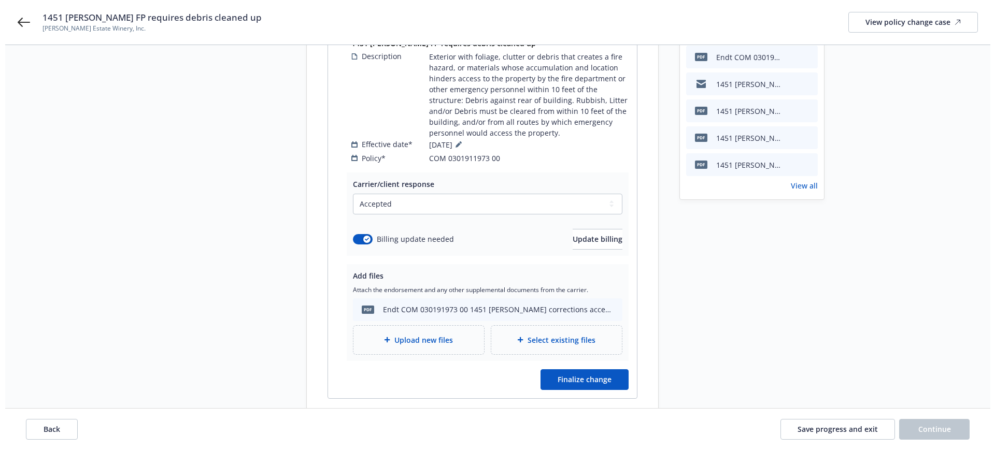
scroll to position [194, 0]
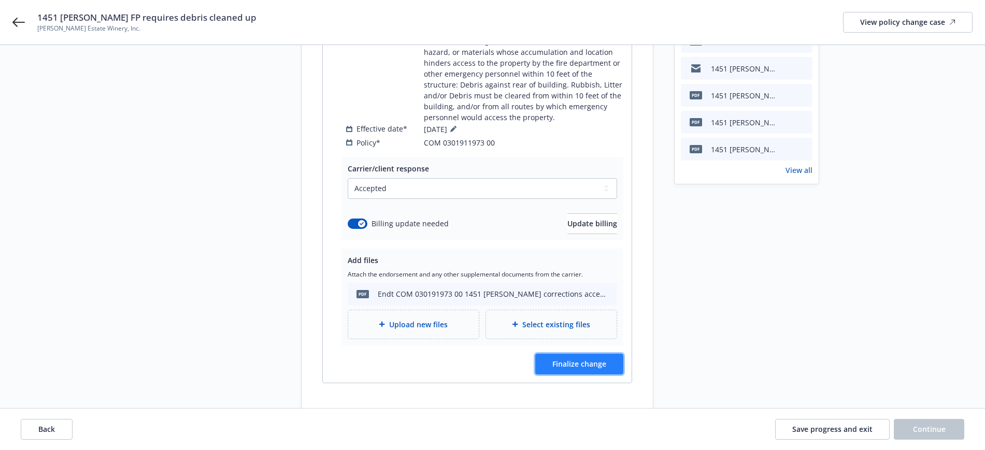
click at [601, 359] on span "Finalize change" at bounding box center [579, 364] width 54 height 10
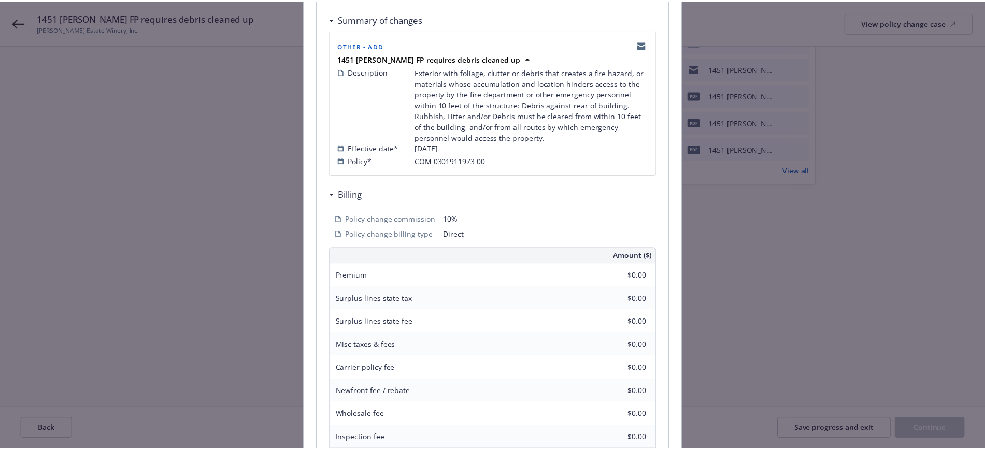
scroll to position [315, 0]
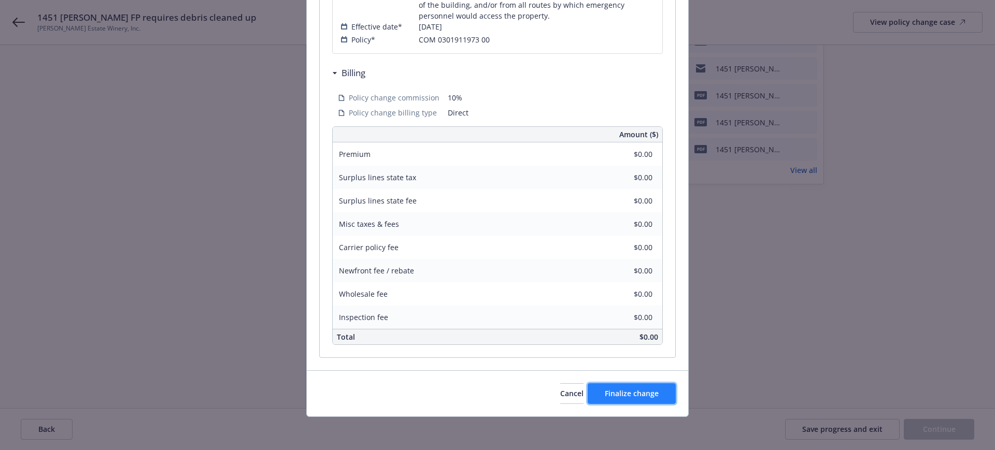
click at [643, 392] on span "Finalize change" at bounding box center [632, 394] width 54 height 10
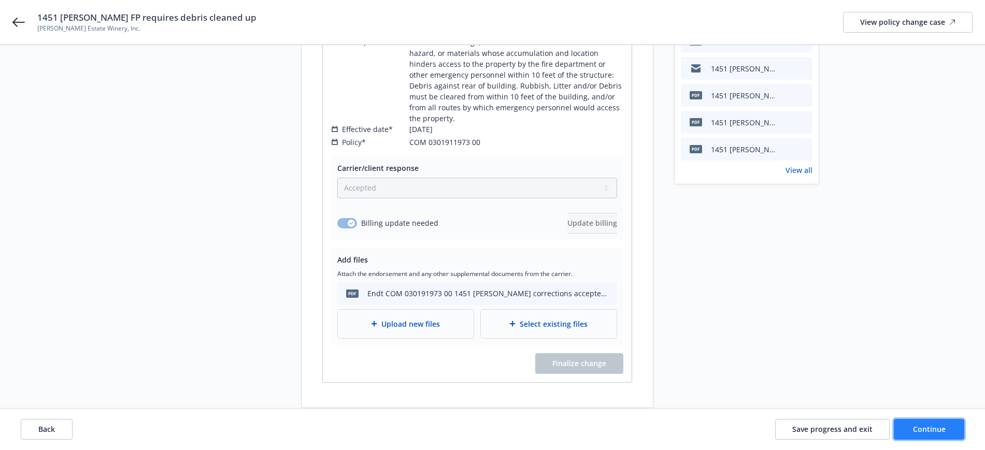
click at [927, 432] on span "Continue" at bounding box center [929, 429] width 33 height 10
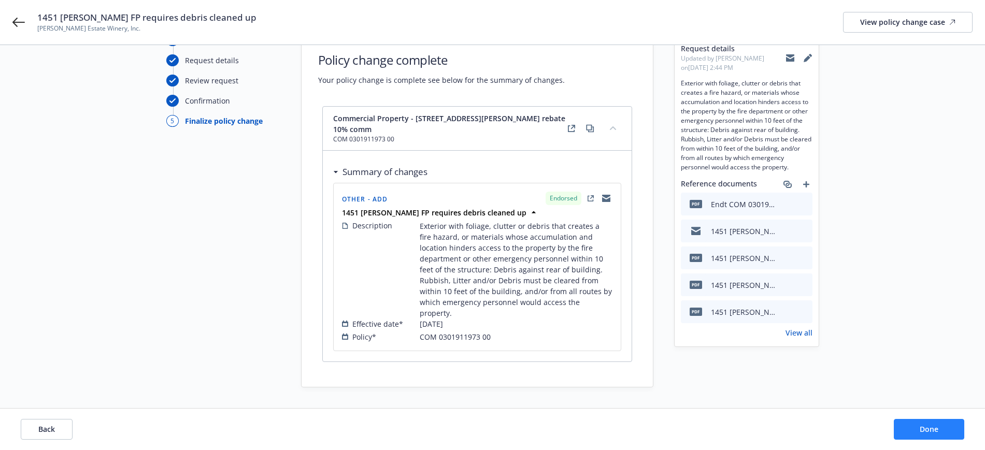
scroll to position [21, 0]
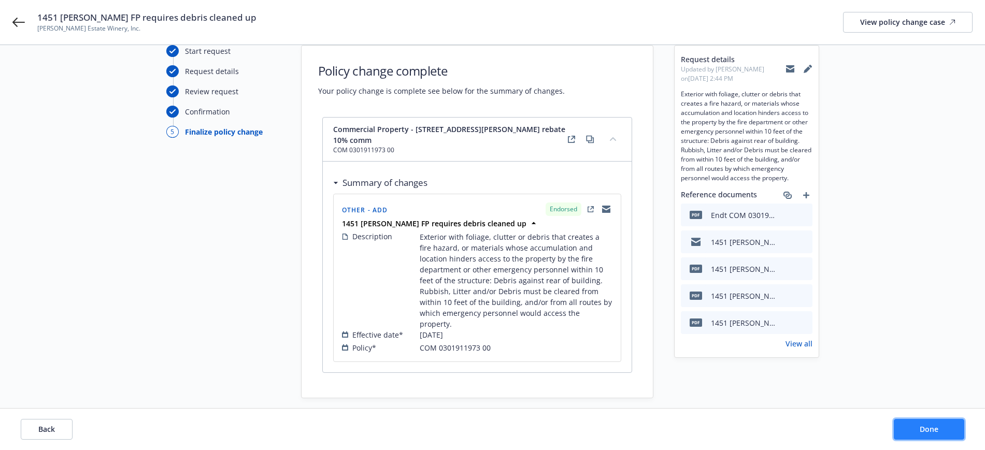
click at [922, 429] on span "Done" at bounding box center [929, 429] width 19 height 10
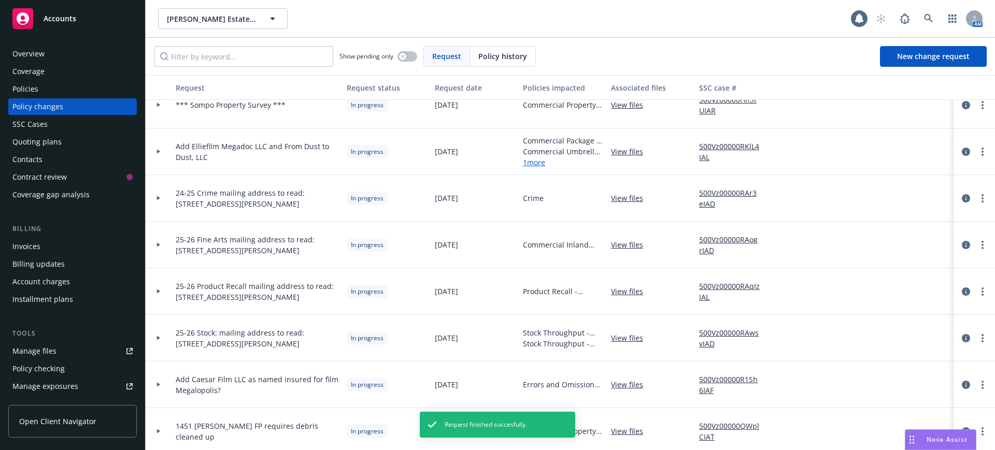
scroll to position [130, 0]
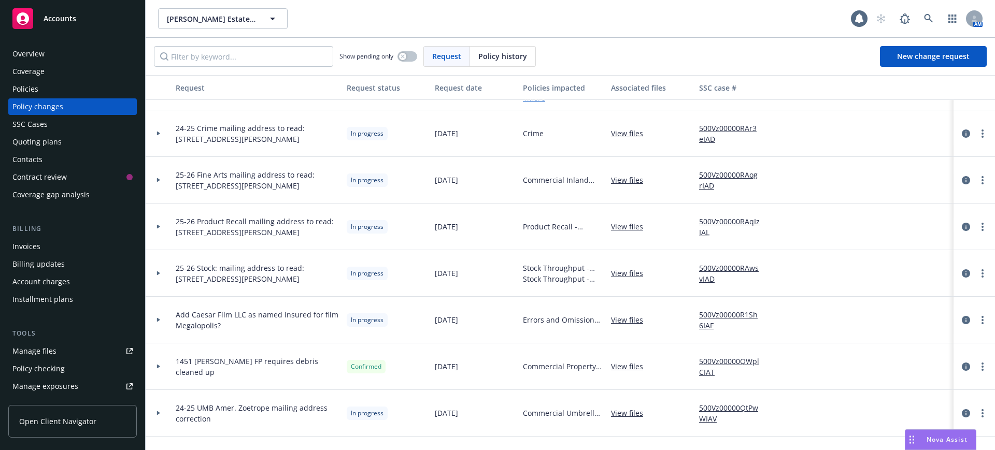
click at [27, 87] on div "Policies" at bounding box center [25, 89] width 26 height 17
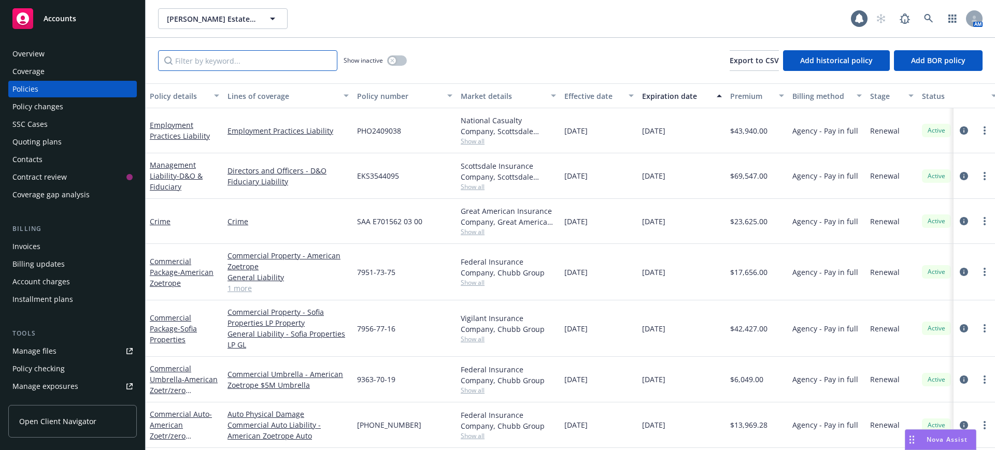
click at [193, 61] on input "Filter by keyword..." at bounding box center [247, 60] width 179 height 21
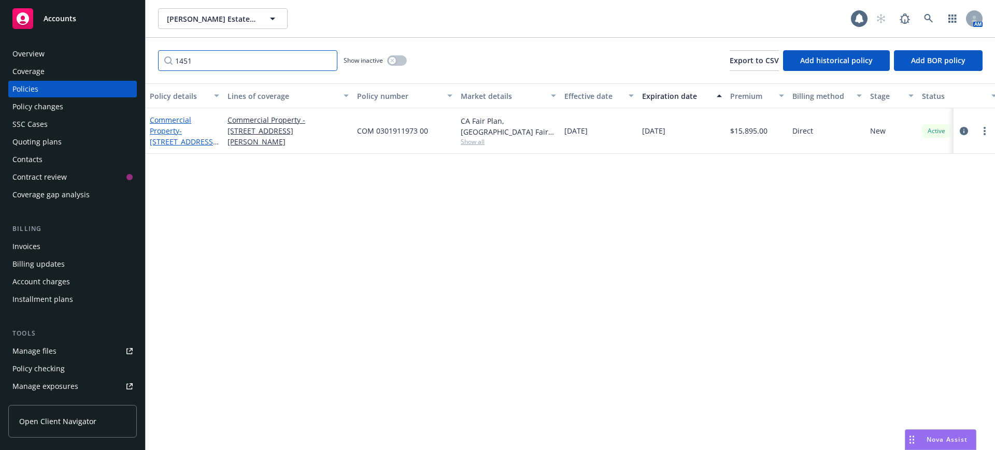
type input "1451"
click at [180, 120] on link "Commercial Property - 1451 Niebaum Lane, Napa, CA 94558 rebate 10% comm" at bounding box center [183, 141] width 66 height 53
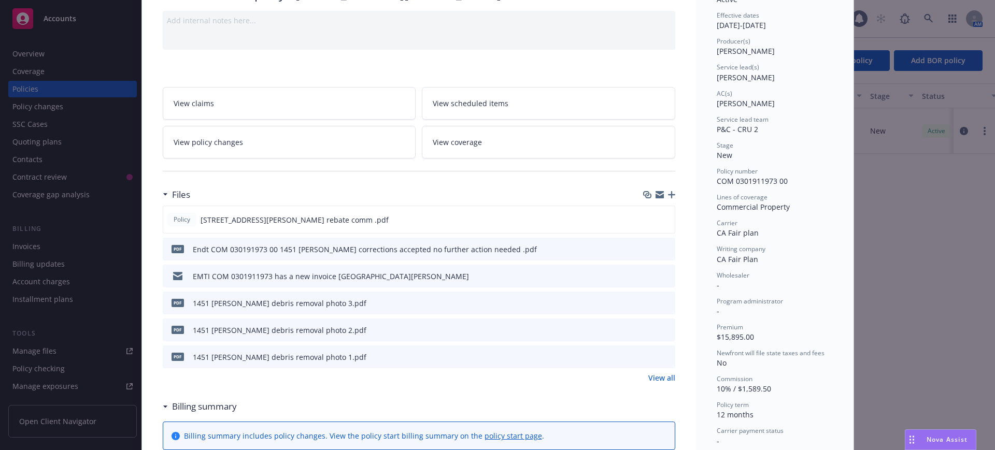
scroll to position [161, 0]
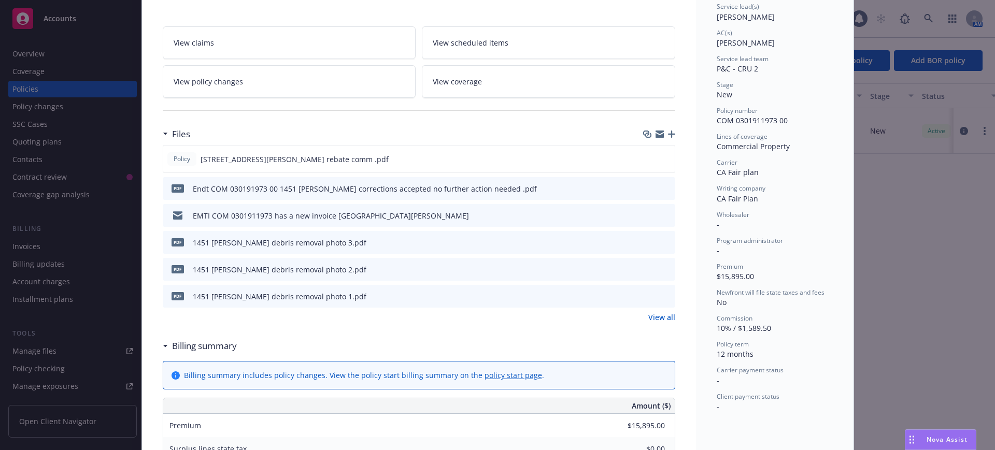
click at [653, 316] on link "View all" at bounding box center [661, 317] width 27 height 11
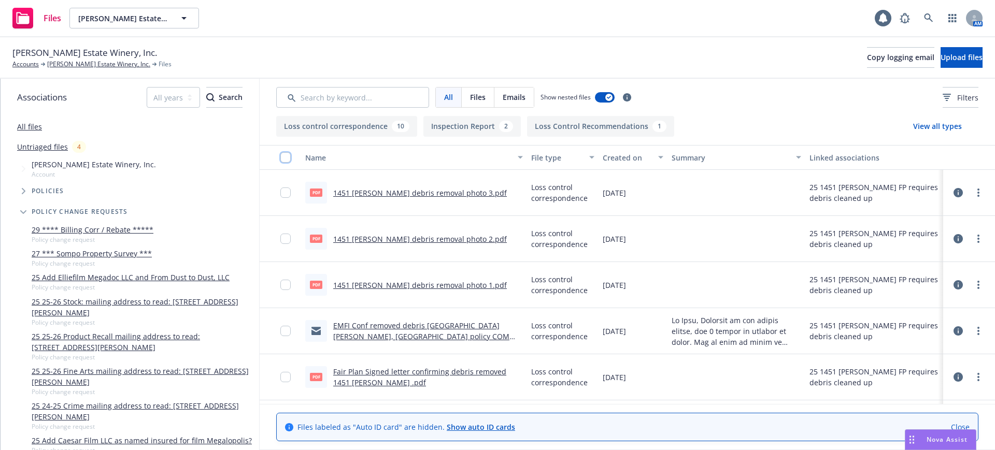
click at [286, 156] on input "checkbox" at bounding box center [285, 157] width 10 height 10
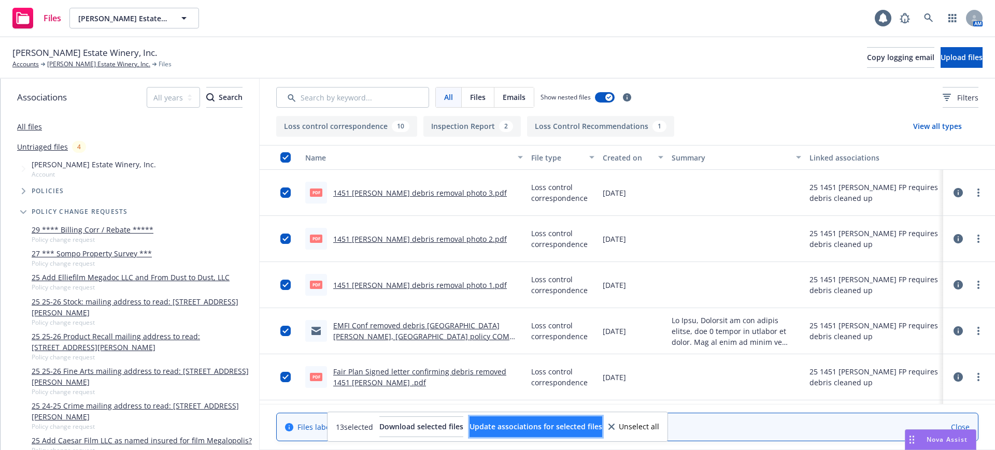
click at [584, 428] on span "Update associations for selected files" at bounding box center [535, 427] width 133 height 10
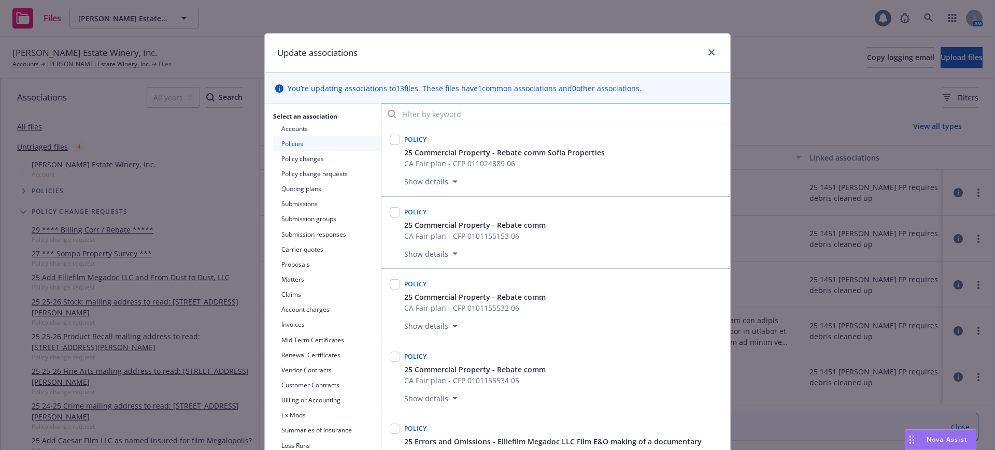
click at [423, 115] on input "Filter by keyword" at bounding box center [555, 114] width 349 height 21
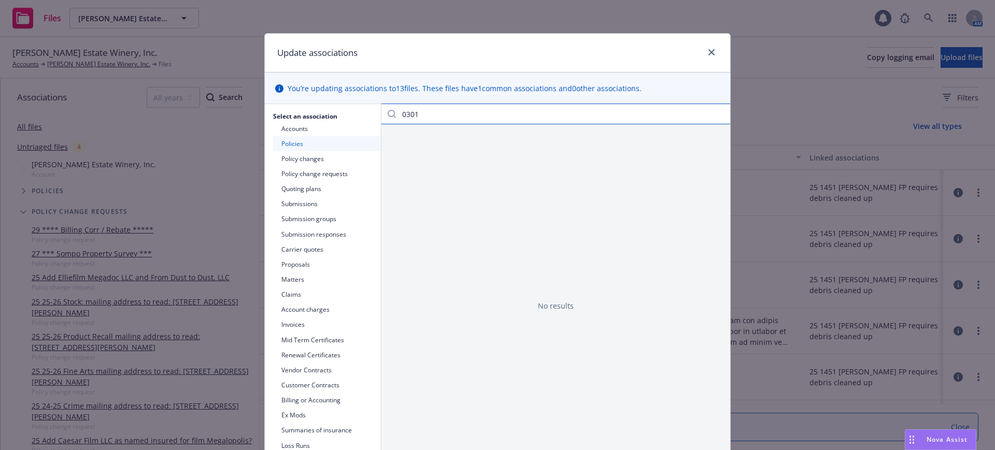
type input "0301"
click at [288, 142] on button "Policies" at bounding box center [327, 143] width 108 height 15
click at [422, 113] on input "0301" at bounding box center [555, 114] width 349 height 21
drag, startPoint x: 420, startPoint y: 113, endPoint x: 390, endPoint y: 113, distance: 30.6
click at [390, 113] on input "0301" at bounding box center [555, 114] width 349 height 21
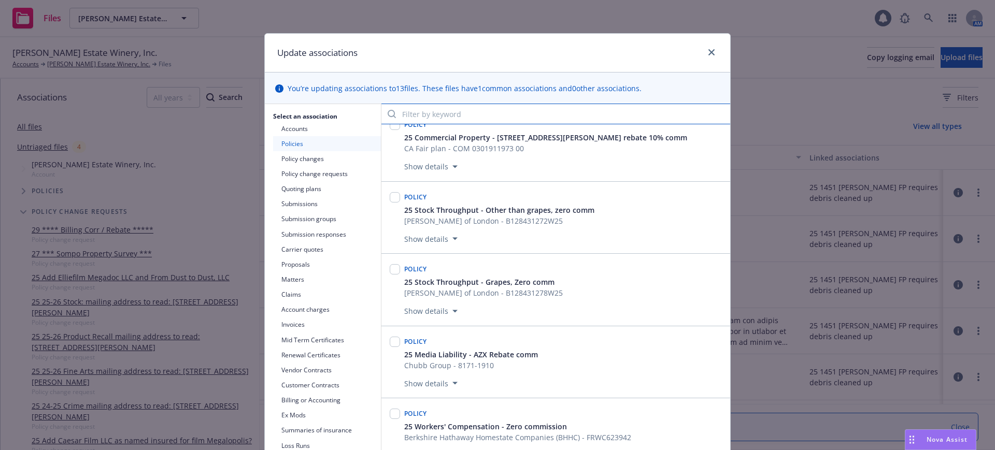
scroll to position [1360, 0]
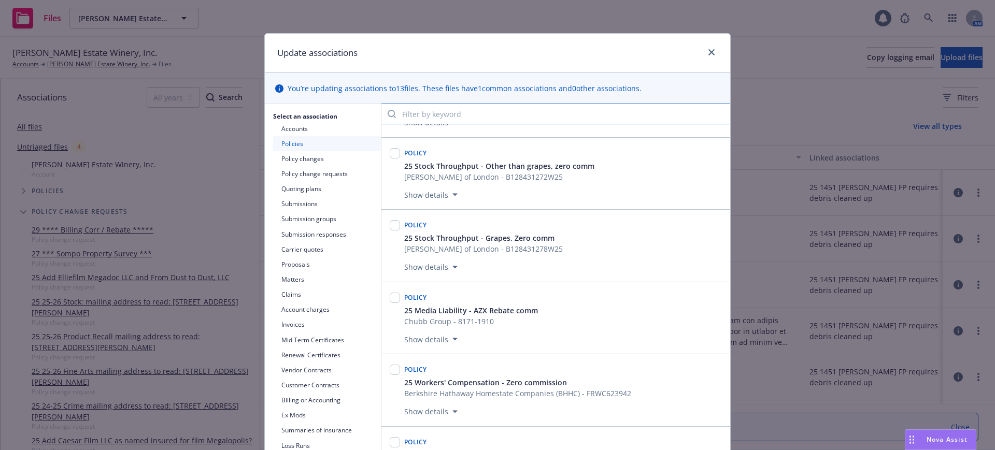
click at [408, 110] on input "Filter by keyword" at bounding box center [555, 114] width 349 height 21
click at [463, 113] on input "COM" at bounding box center [555, 114] width 349 height 21
drag, startPoint x: 417, startPoint y: 113, endPoint x: 392, endPoint y: 112, distance: 24.9
click at [392, 112] on input "COM" at bounding box center [555, 114] width 349 height 21
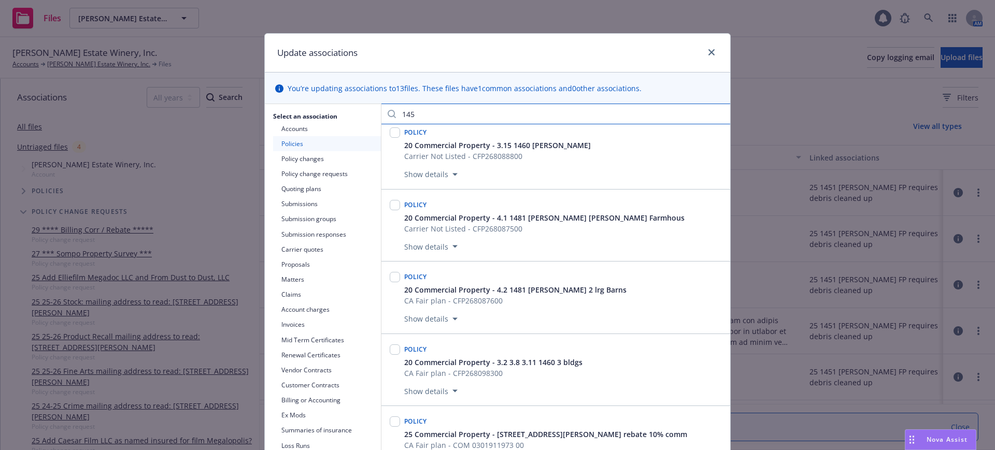
scroll to position [0, 0]
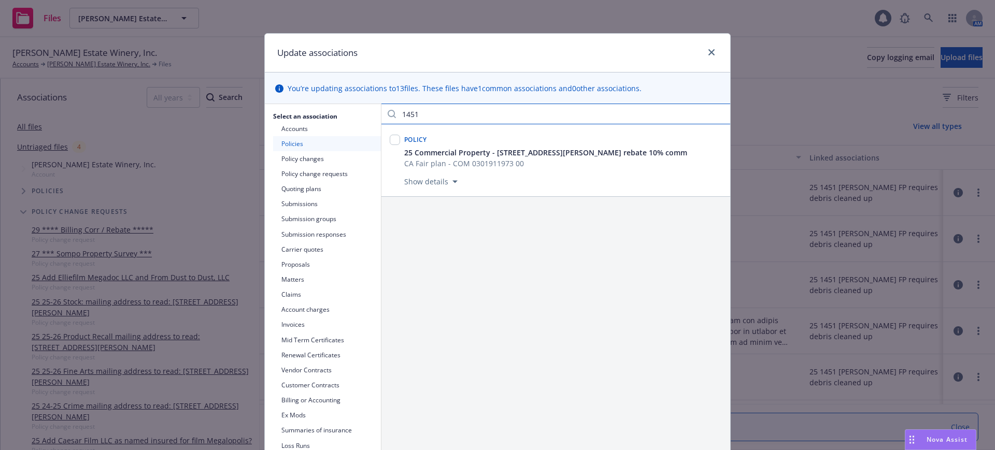
type input "1451"
click at [390, 136] on input "checkbox" at bounding box center [395, 140] width 10 height 10
checkbox input "true"
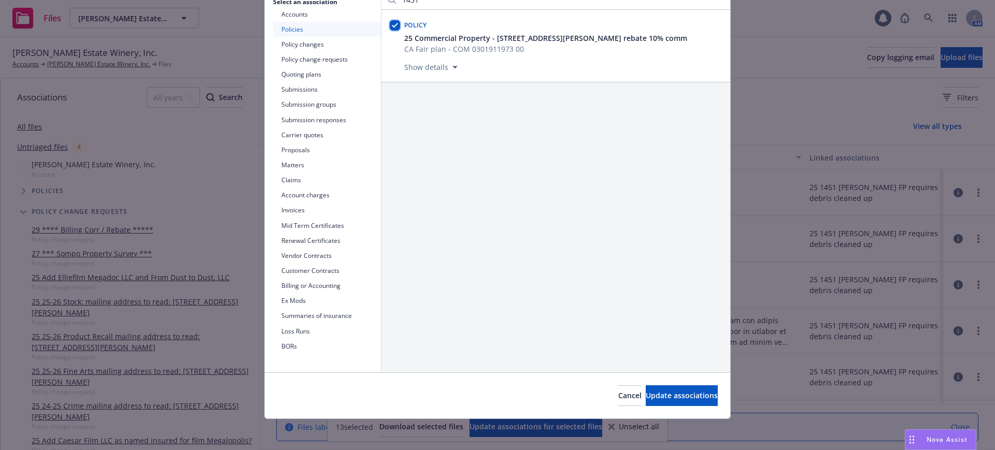
scroll to position [117, 0]
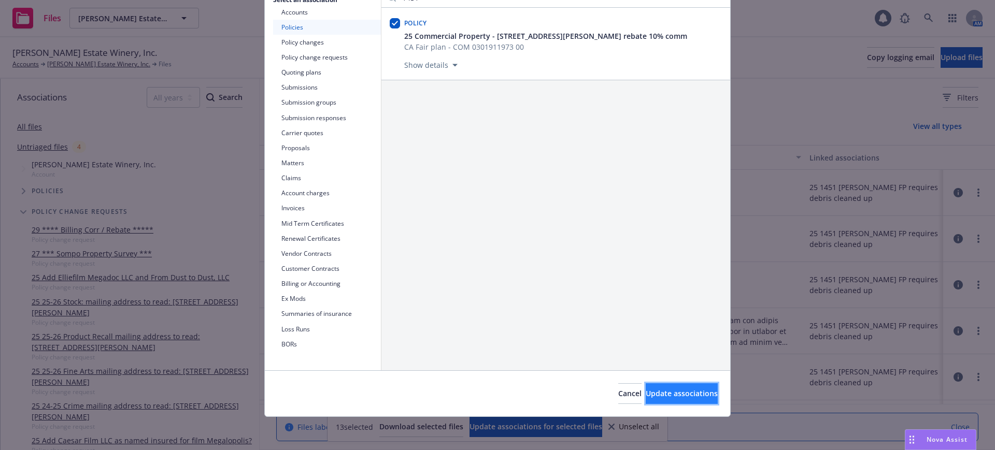
click at [665, 392] on span "Update associations" at bounding box center [681, 394] width 72 height 10
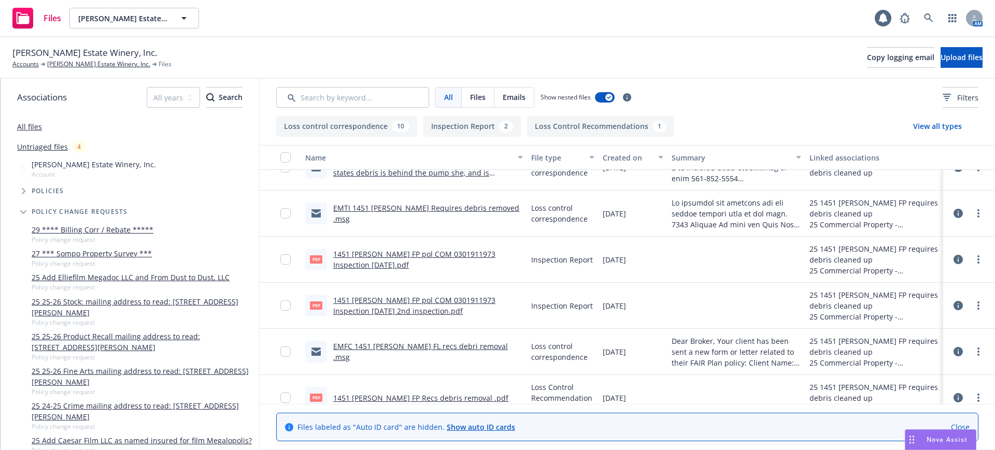
scroll to position [362, 0]
